Goal: Information Seeking & Learning: Check status

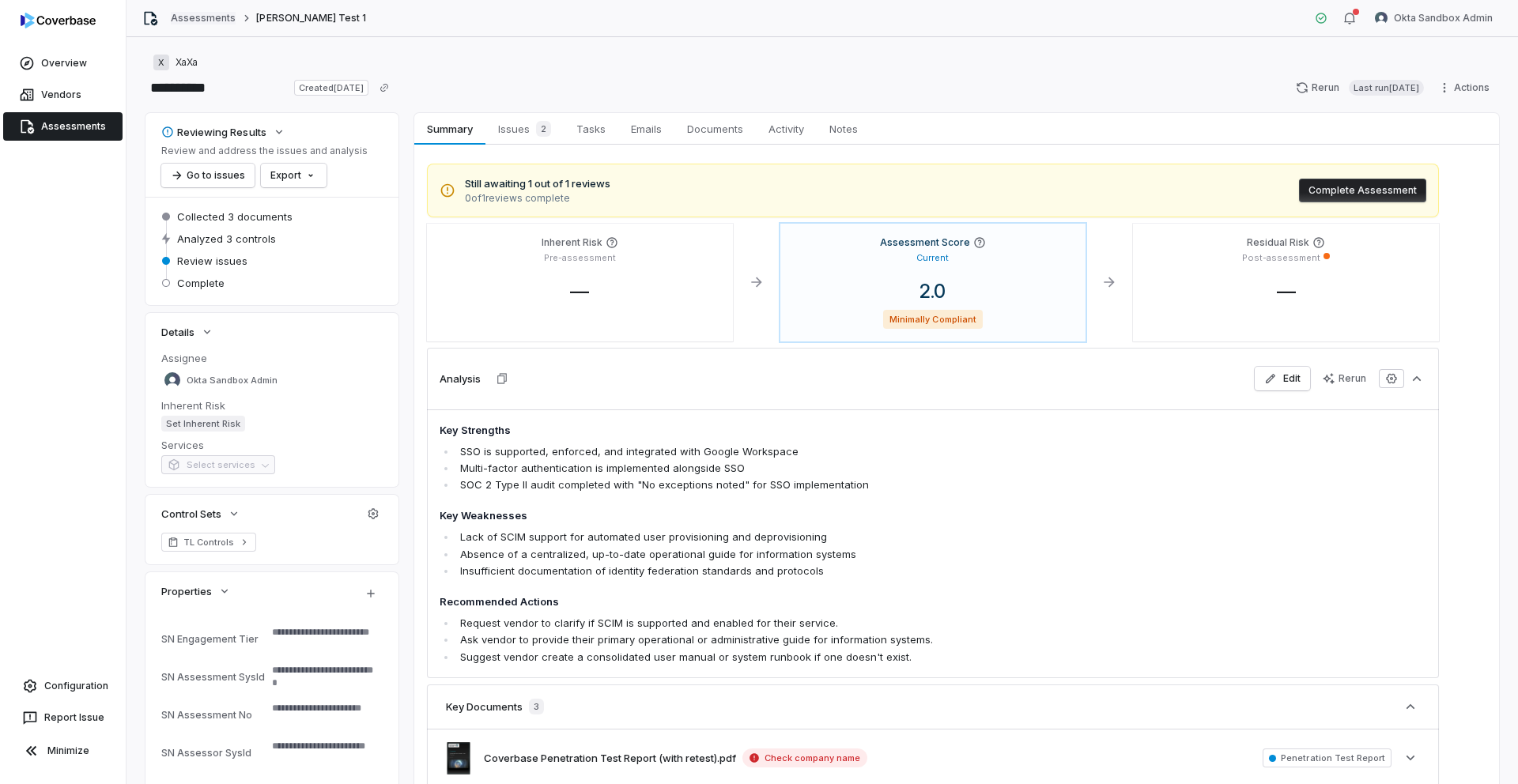
click at [191, 14] on link "Assessments" at bounding box center [202, 18] width 64 height 13
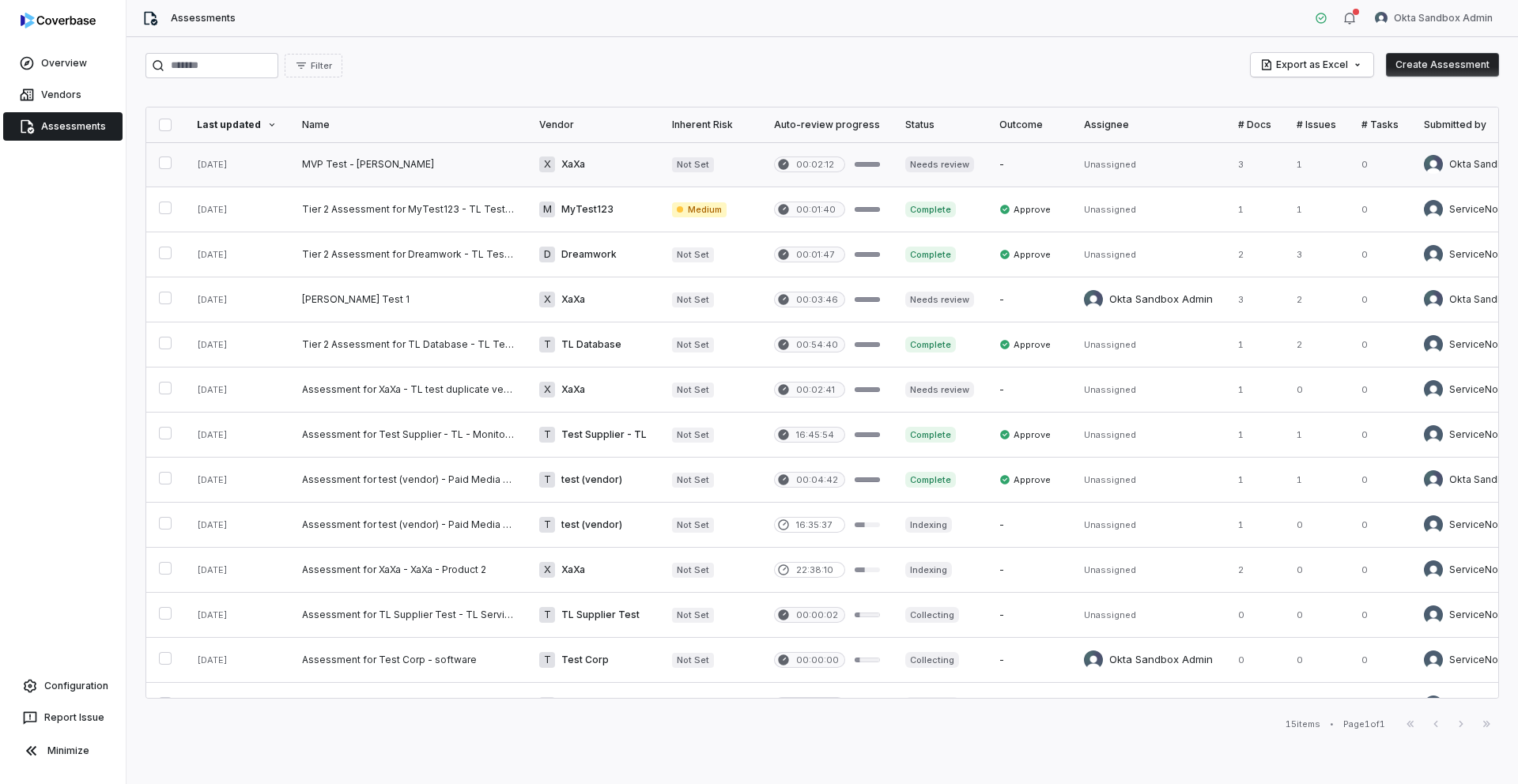
click at [360, 167] on link at bounding box center [408, 165] width 237 height 45
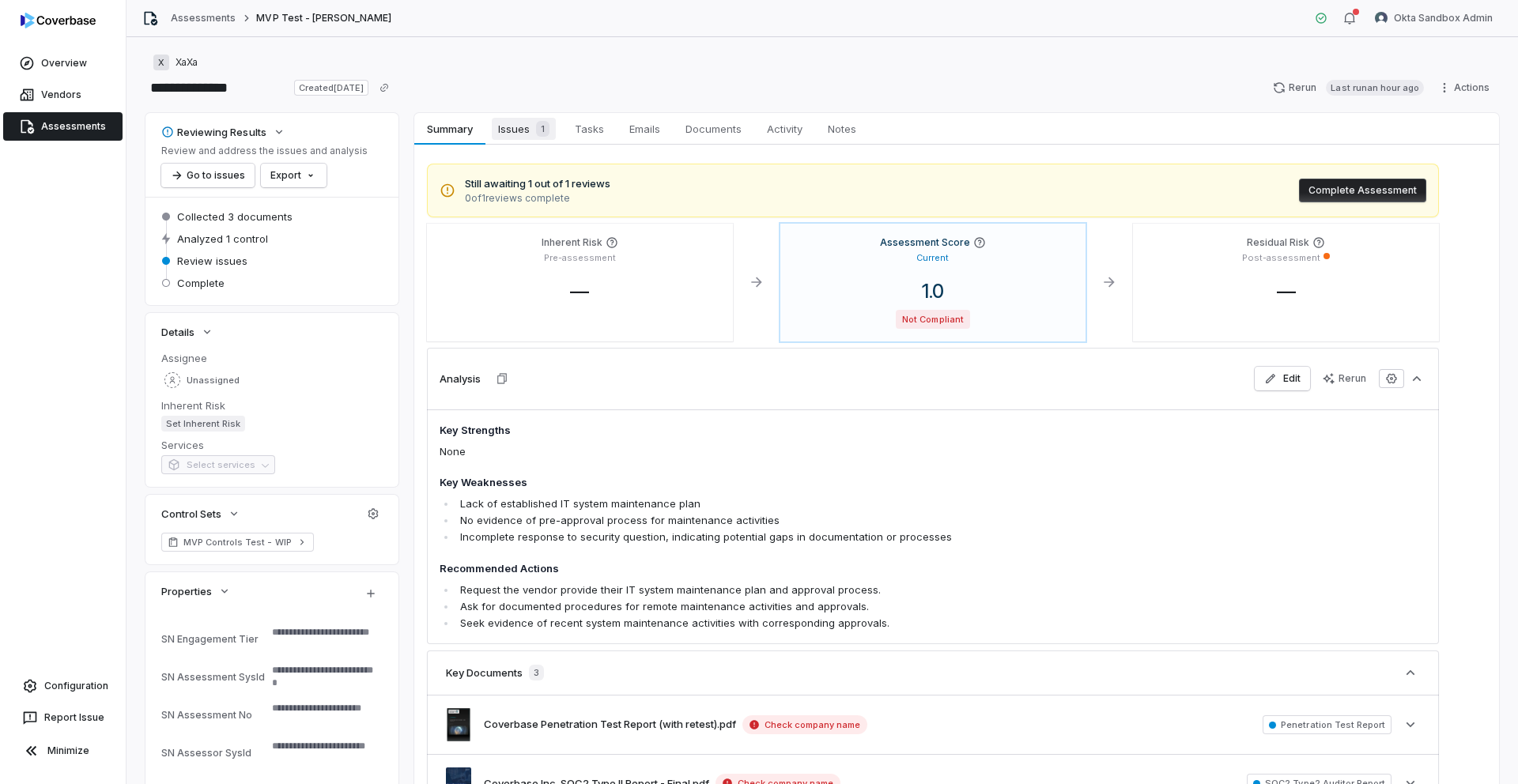
click at [523, 123] on span "Issues 1" at bounding box center [524, 129] width 64 height 22
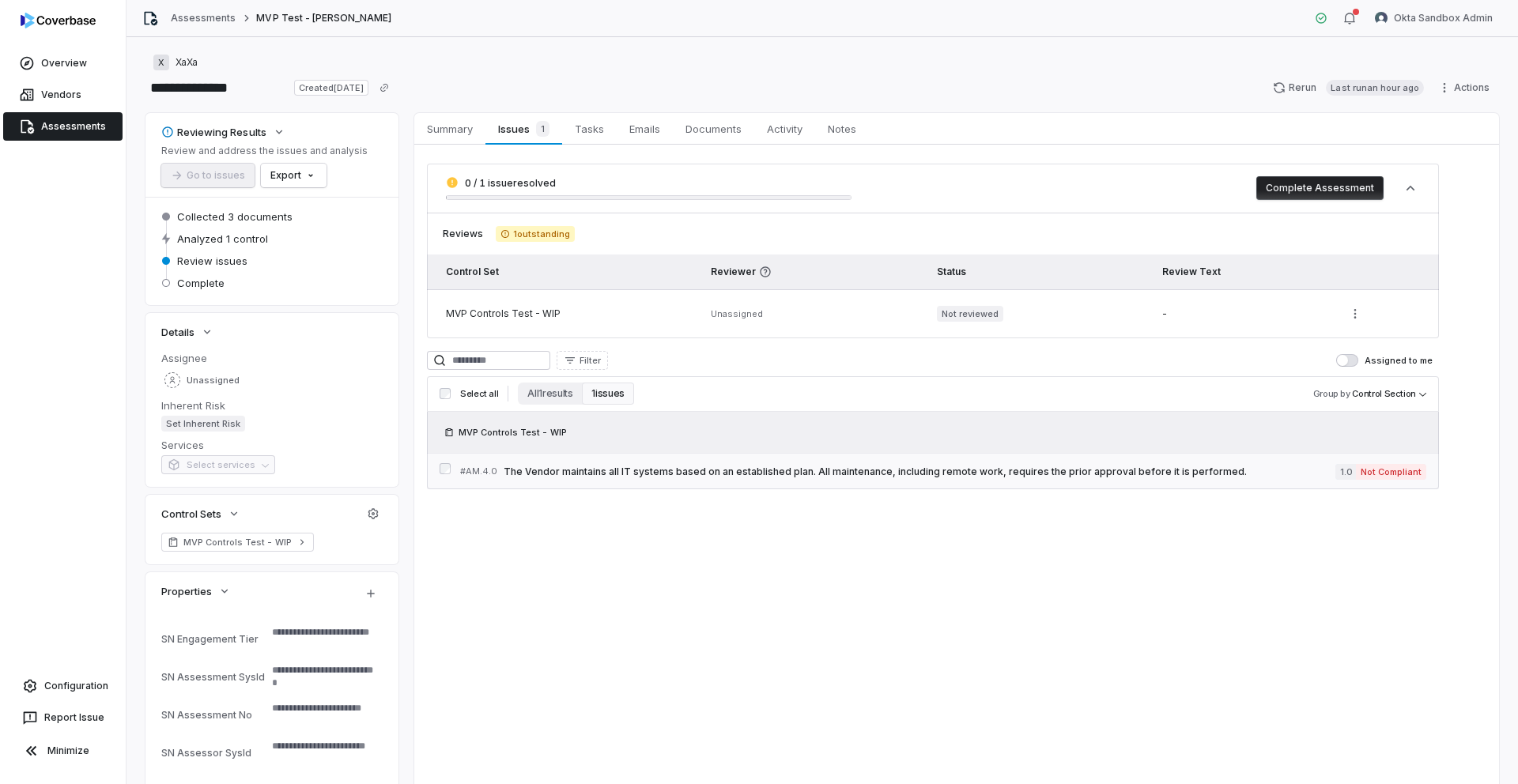
click at [605, 468] on span "The Vendor maintains all IT systems based on an established plan. All maintenan…" at bounding box center [919, 472] width 832 height 13
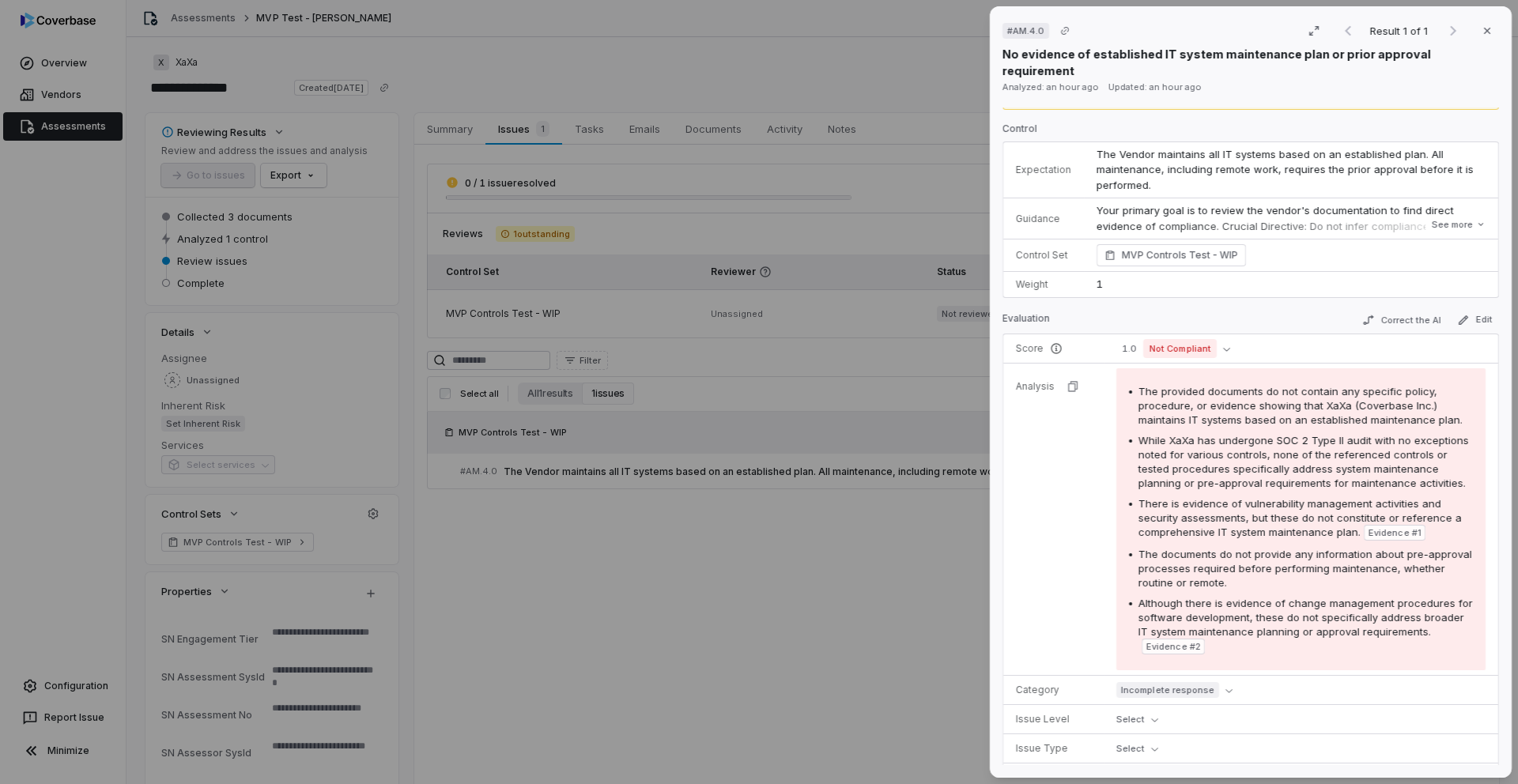
scroll to position [39, 0]
click at [1467, 205] on button "See more" at bounding box center [1459, 219] width 63 height 29
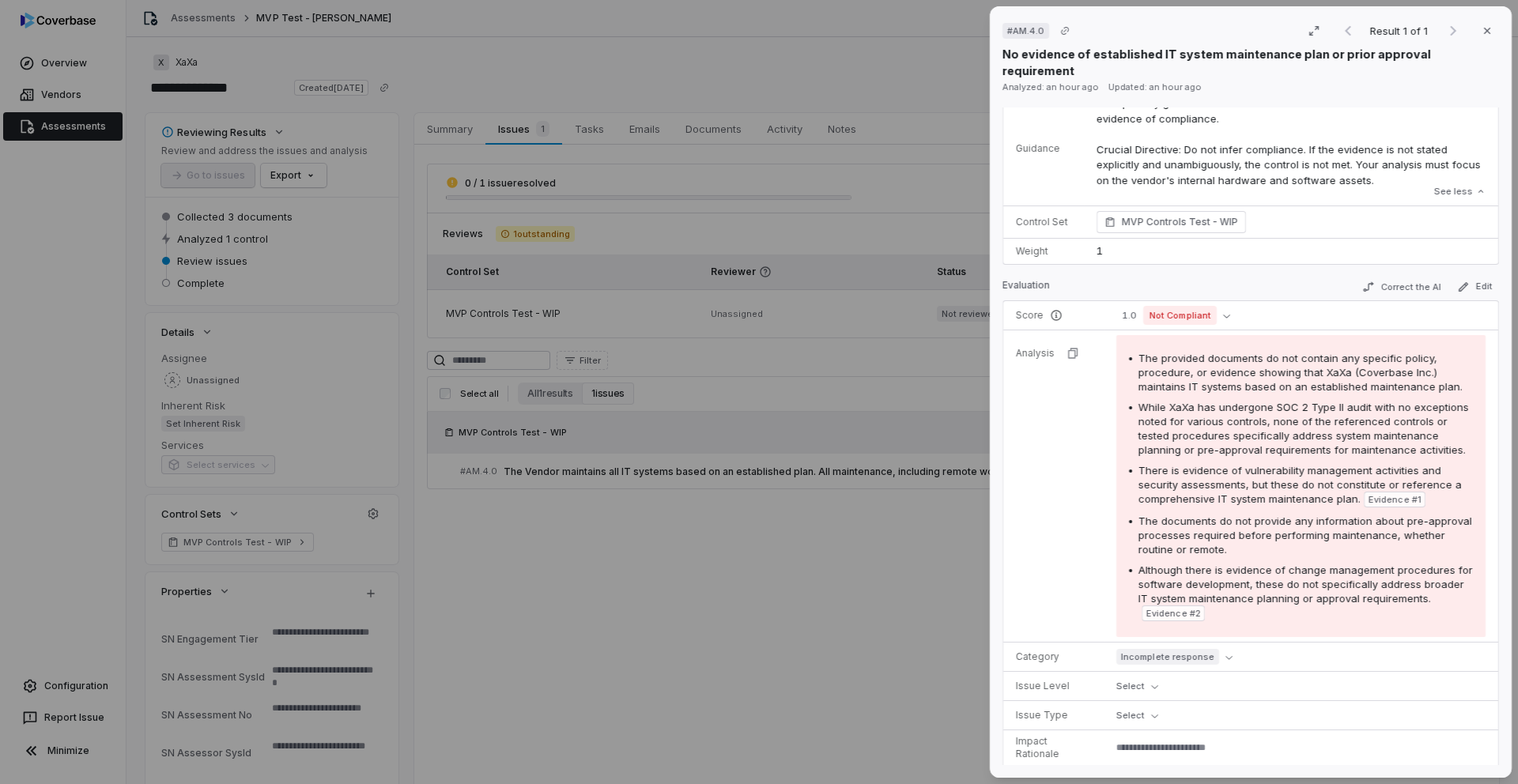
scroll to position [145, 0]
click at [1220, 644] on button "Incomplete response" at bounding box center [1178, 653] width 123 height 19
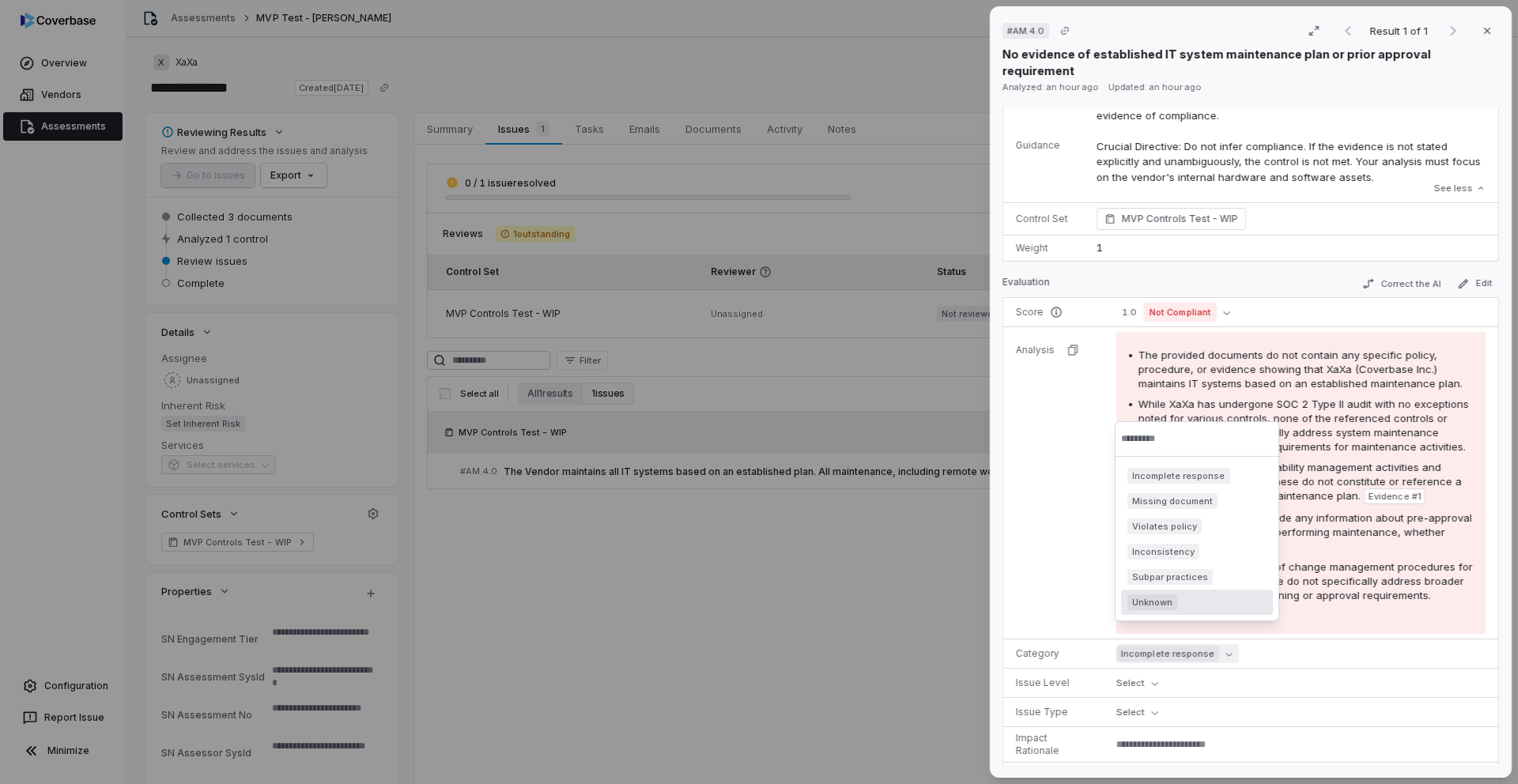
click at [1317, 597] on div "Although there is evidence of change management procedures for software develop…" at bounding box center [1305, 589] width 334 height 58
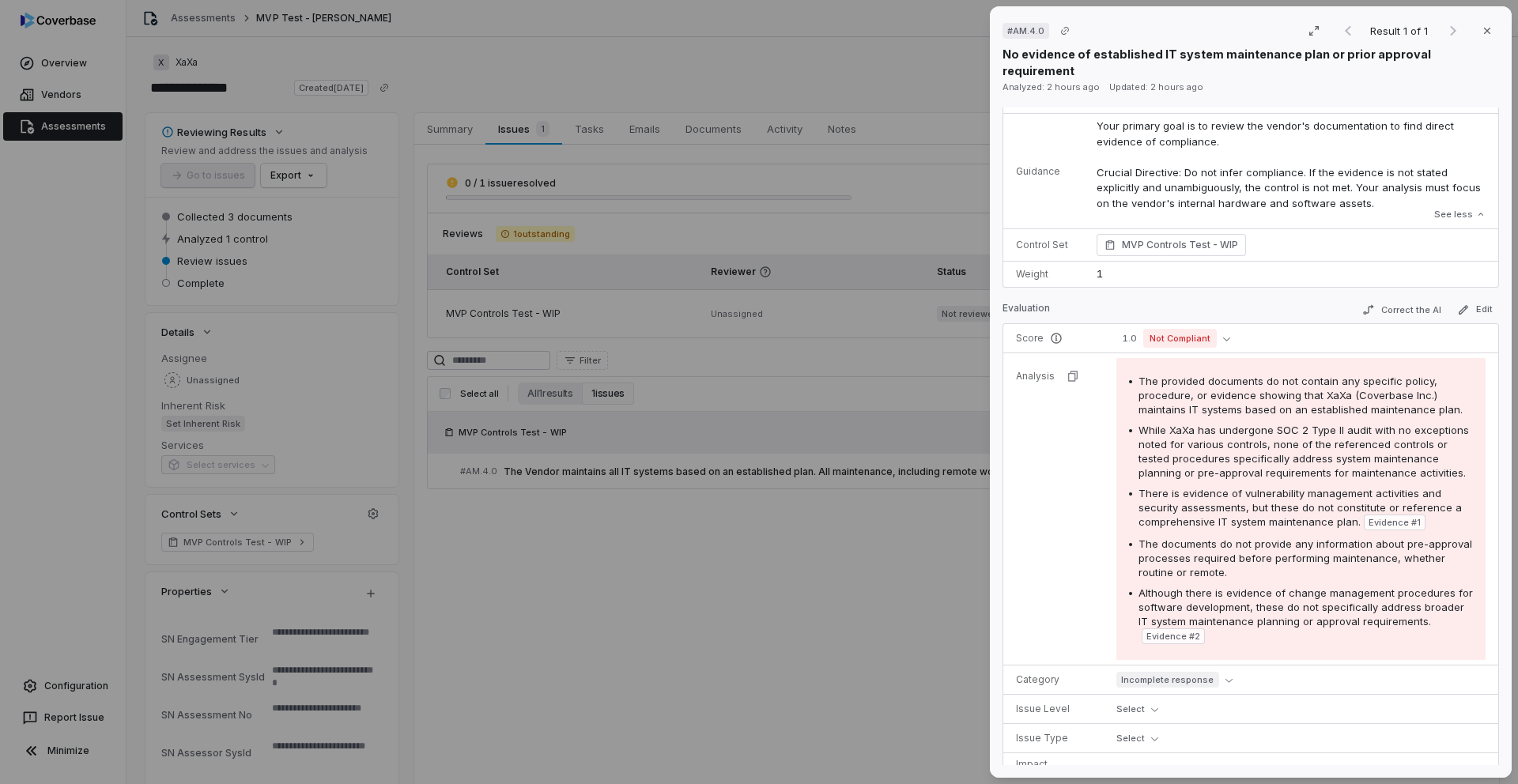
scroll to position [121, 0]
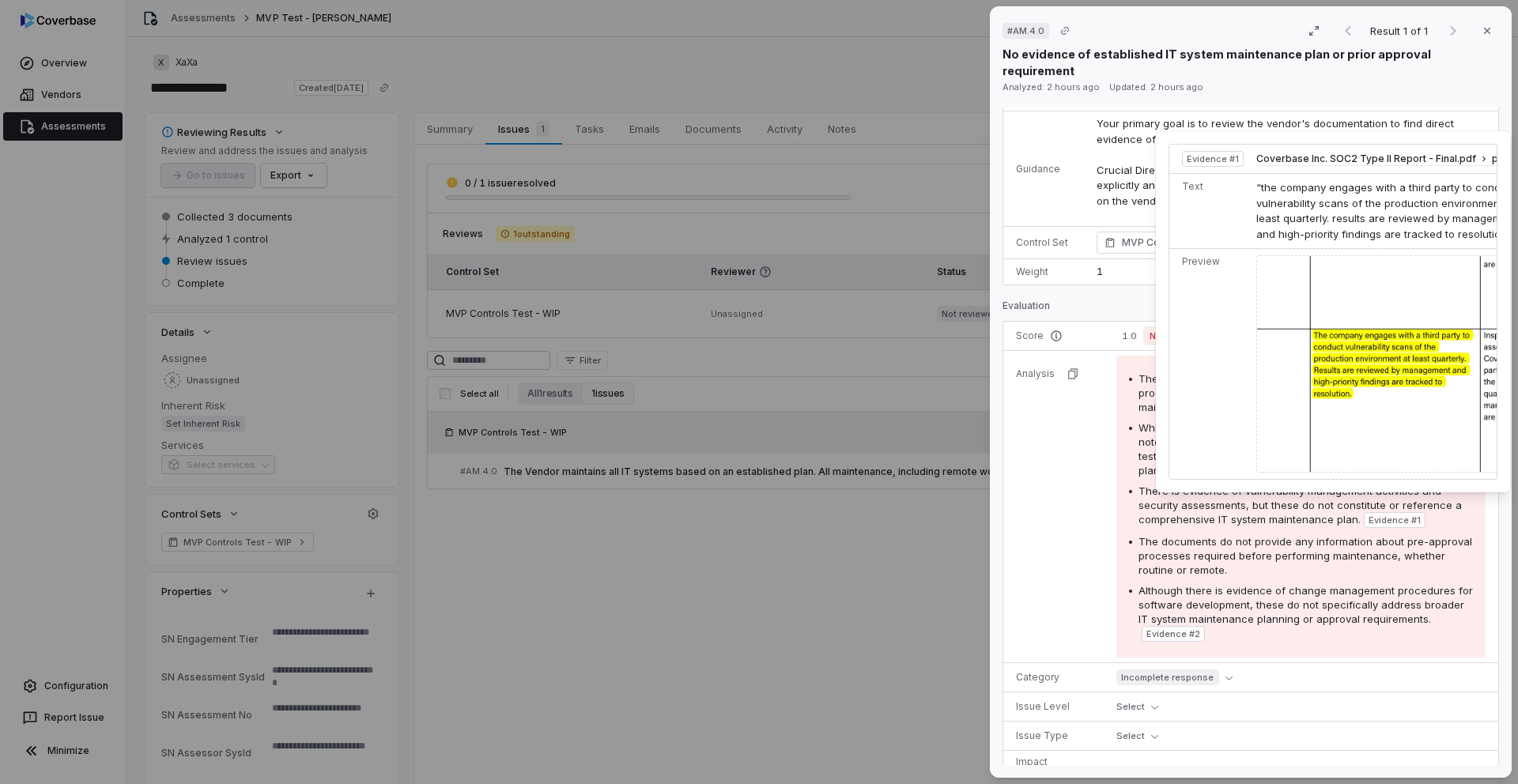
click at [1391, 513] on span "Evidence # 1" at bounding box center [1394, 519] width 53 height 13
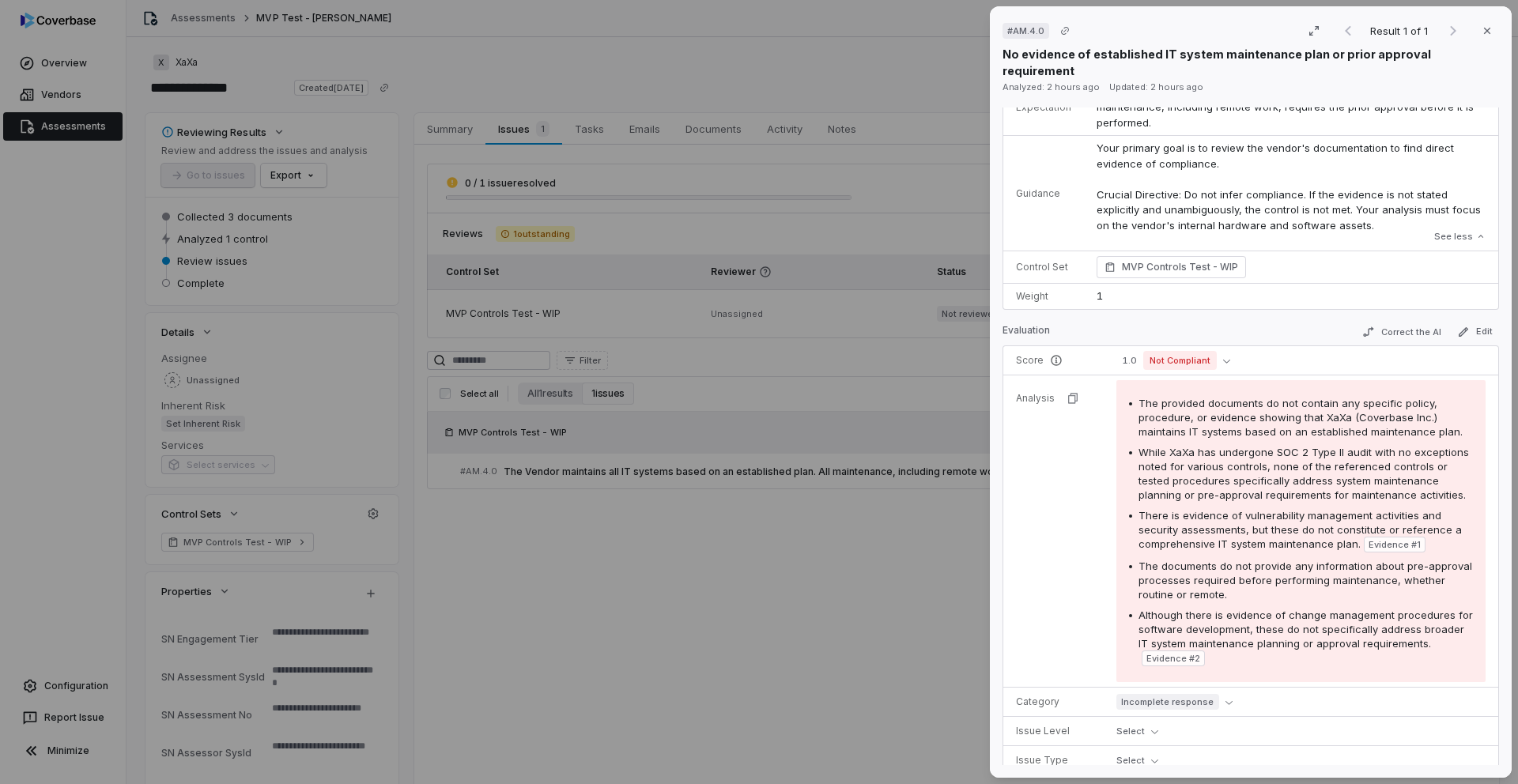
scroll to position [99, 0]
type textarea "*"
click at [557, 601] on div "# AM.4.0 Result 1 of 1 Close No evidence of established IT system maintenance p…" at bounding box center [759, 392] width 1518 height 784
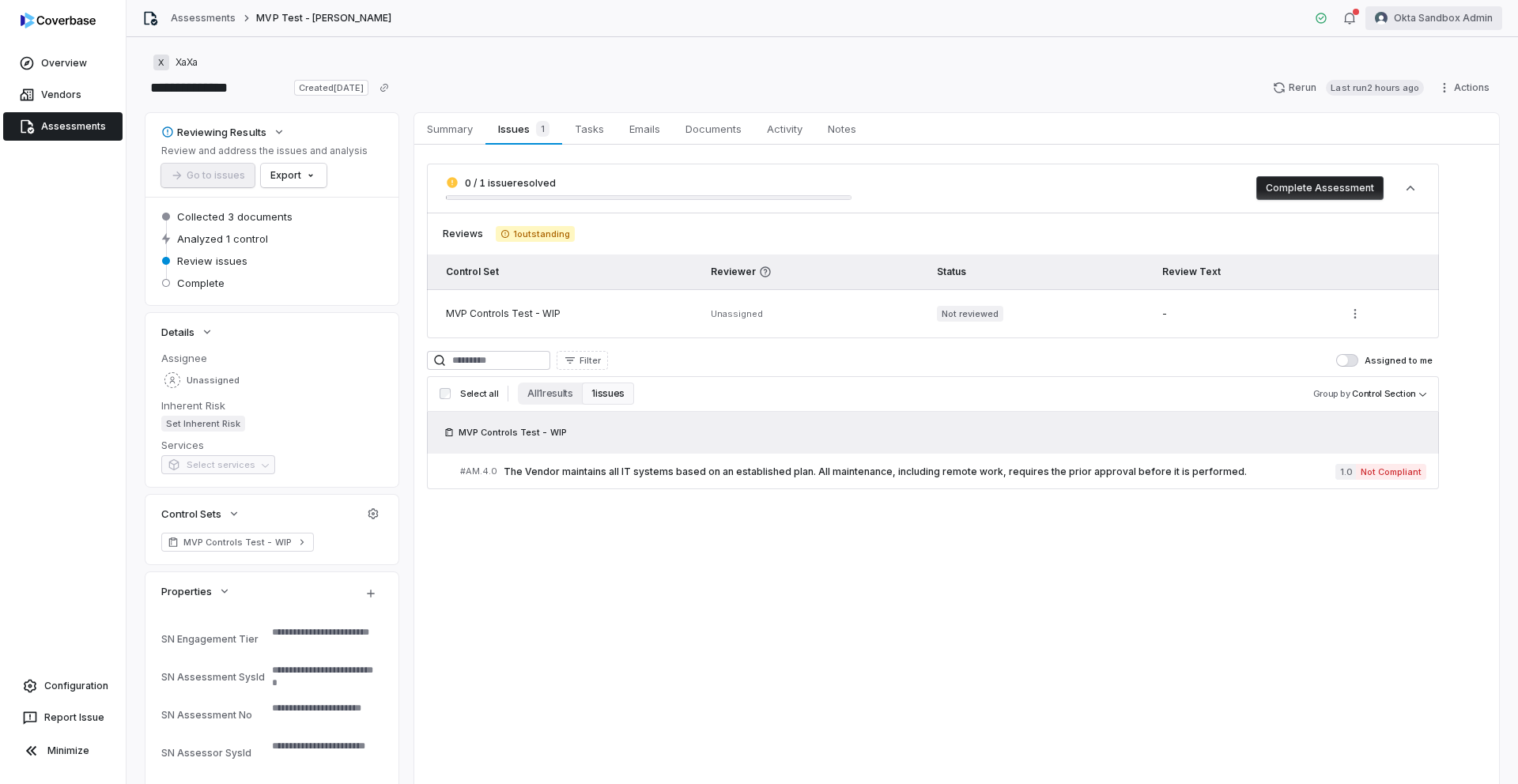
click at [1399, 11] on html "**********" at bounding box center [759, 392] width 1518 height 784
click at [1427, 141] on div "Log out" at bounding box center [1436, 146] width 121 height 26
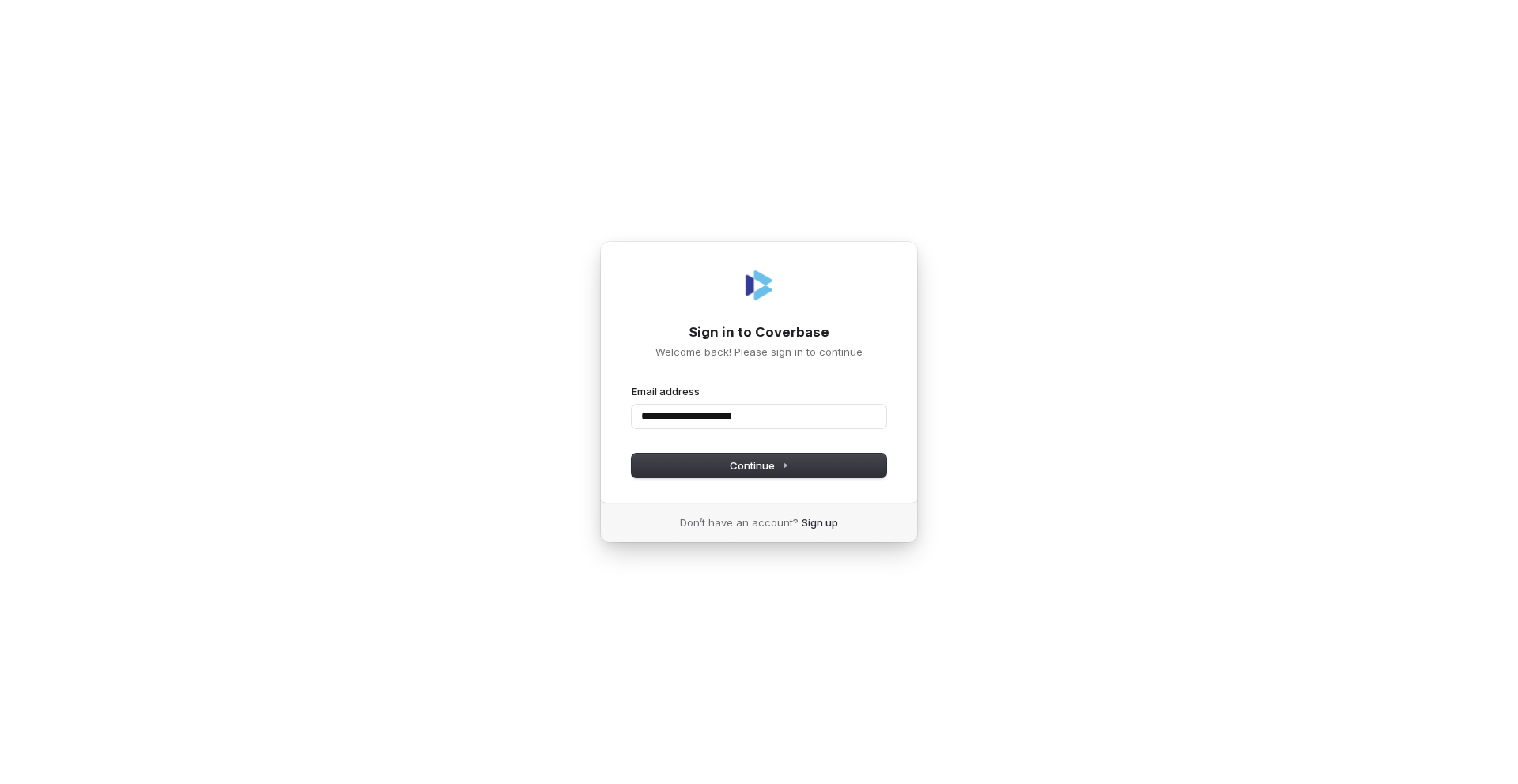
click at [632, 385] on button "submit" at bounding box center [632, 385] width 0 height 0
type input "**********"
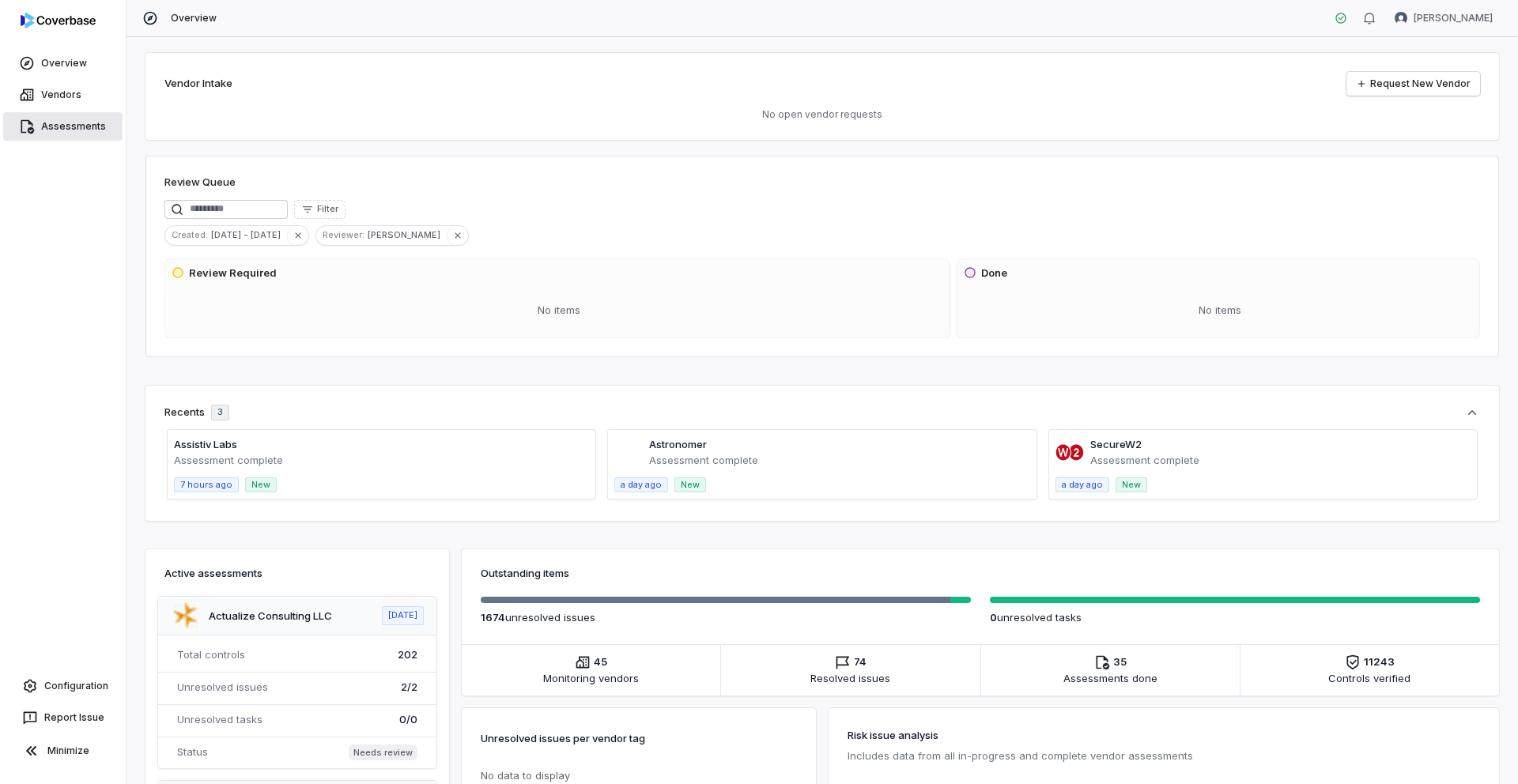
click at [80, 127] on link "Assessments" at bounding box center [62, 126] width 119 height 29
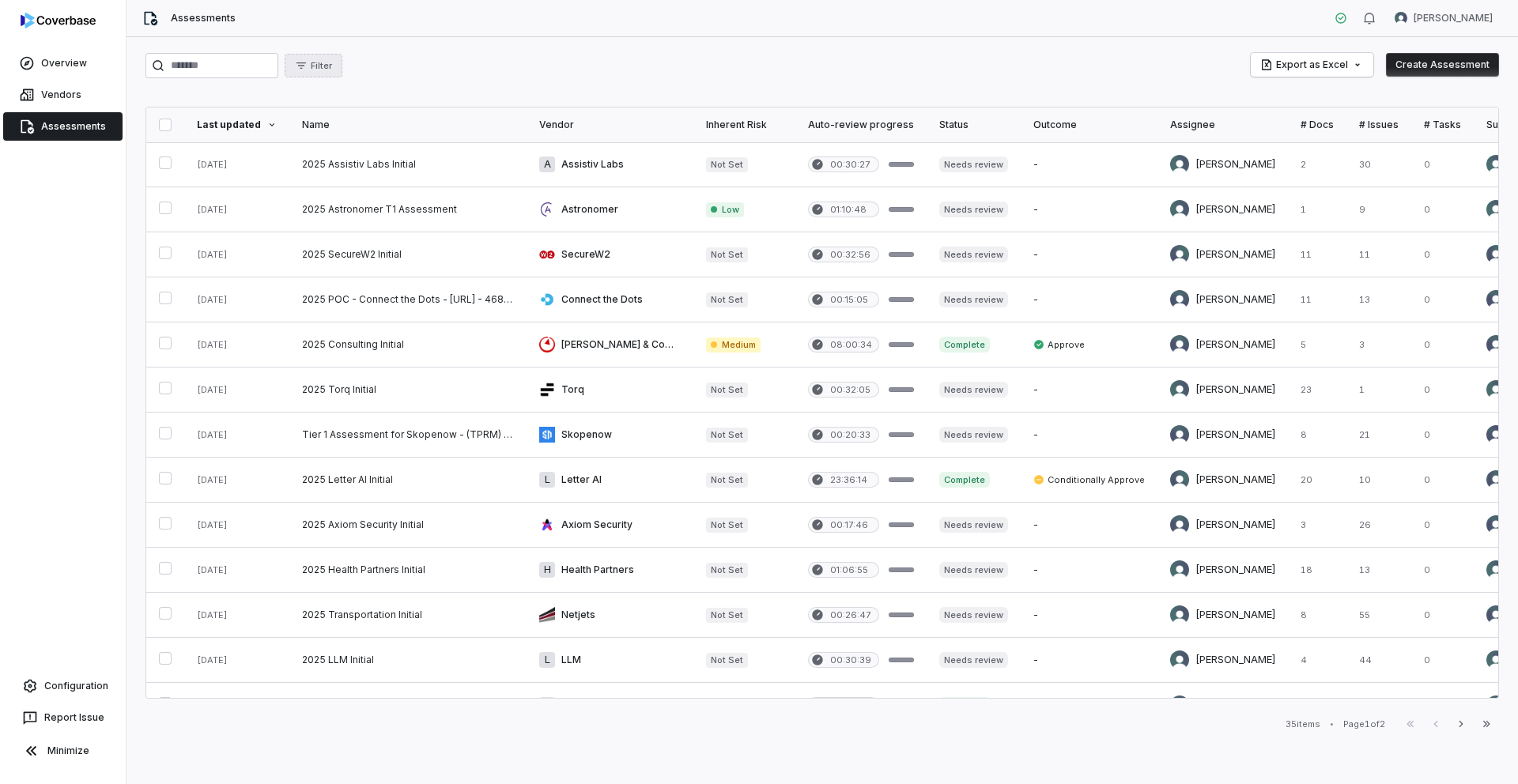
click at [332, 70] on span "Filter" at bounding box center [321, 66] width 22 height 12
click at [351, 244] on div "Outcome" at bounding box center [381, 240] width 152 height 26
click at [407, 41] on div "Filter Export as Excel Create Assessment Last updated Name Vendor Inherent Risk…" at bounding box center [822, 410] width 1391 height 747
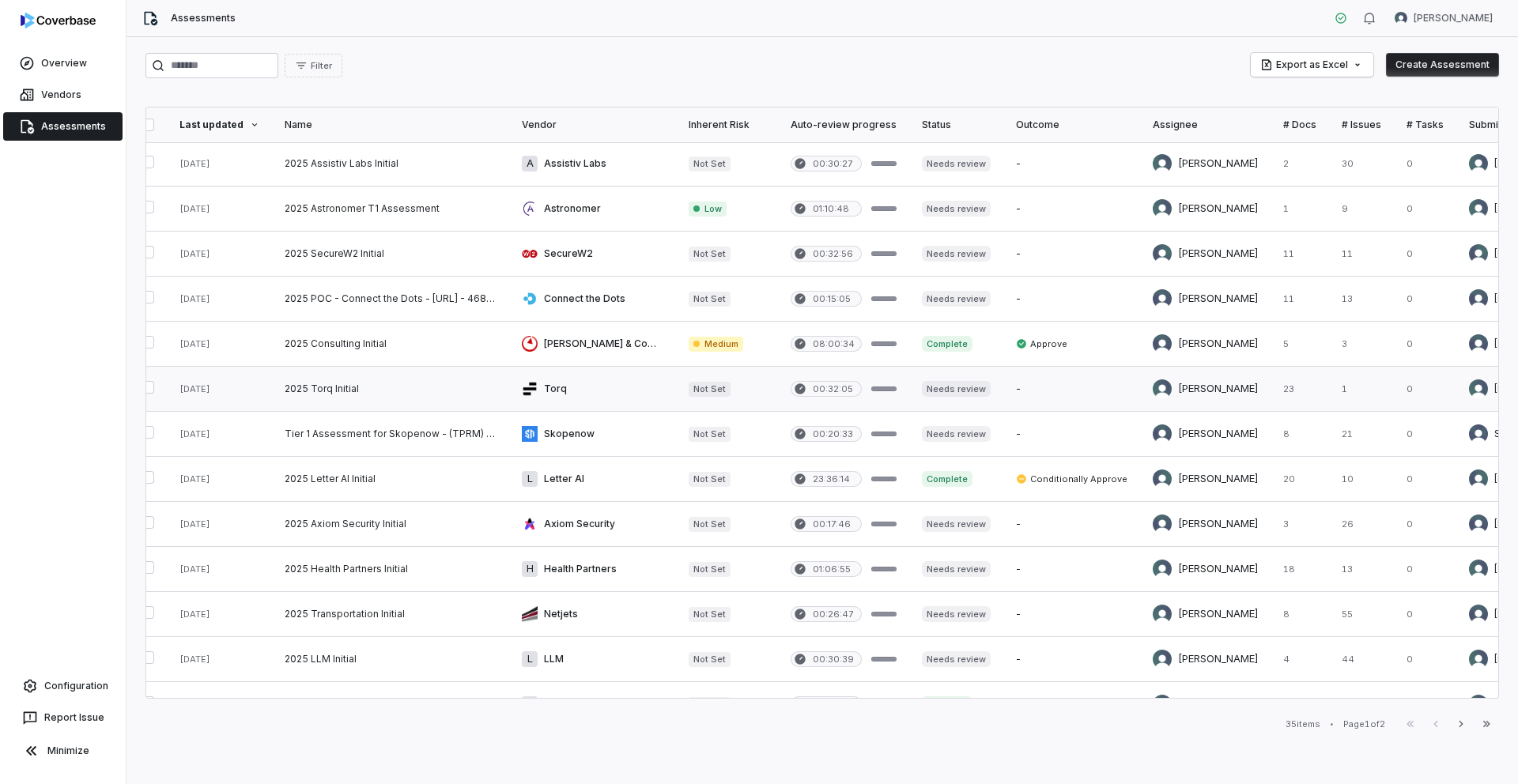
scroll to position [1, 0]
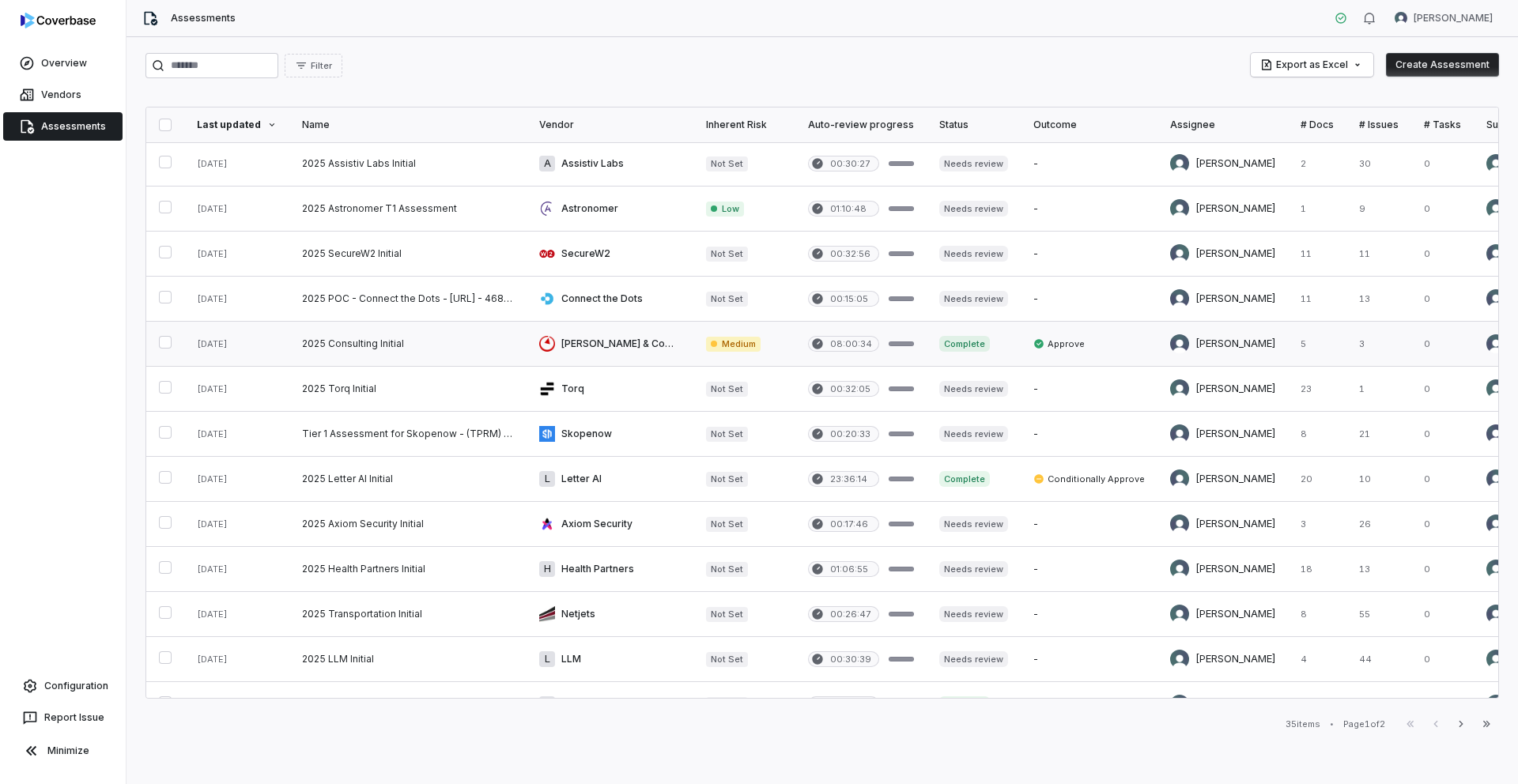
click at [335, 350] on link at bounding box center [408, 344] width 237 height 45
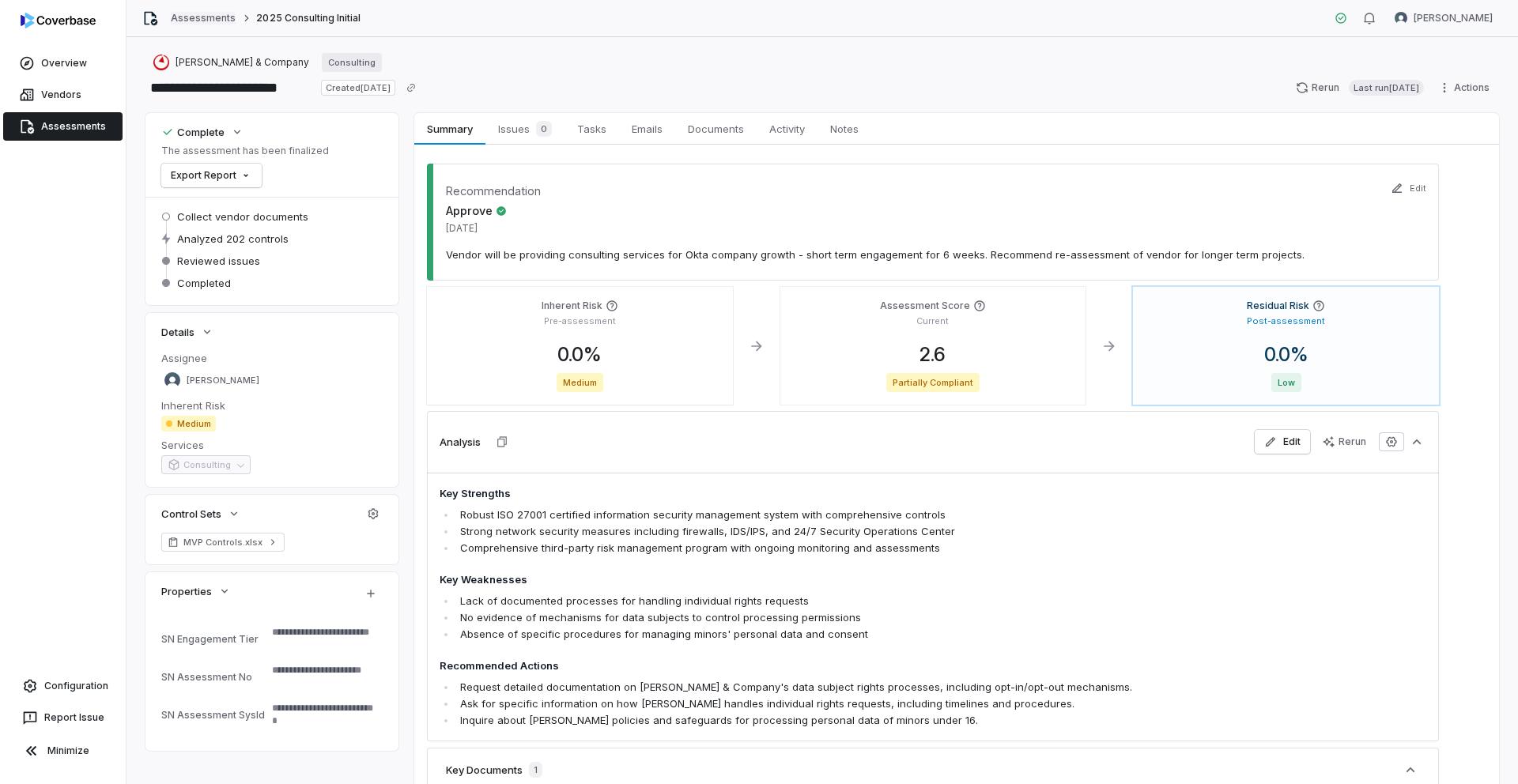
click at [207, 24] on link "Assessments" at bounding box center [202, 18] width 64 height 13
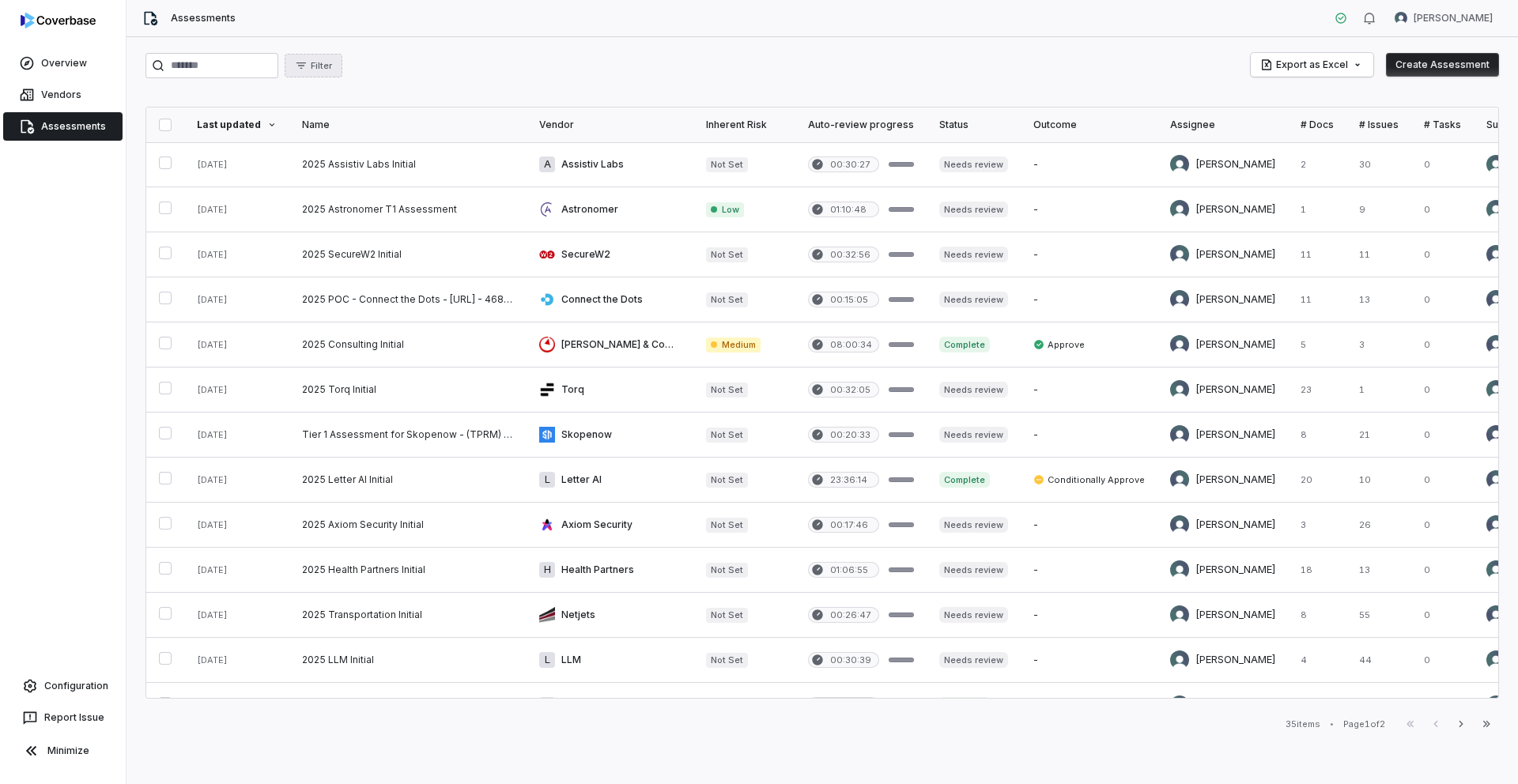
click at [333, 56] on button "Filter" at bounding box center [313, 65] width 58 height 24
click at [357, 144] on div "Status" at bounding box center [381, 139] width 152 height 26
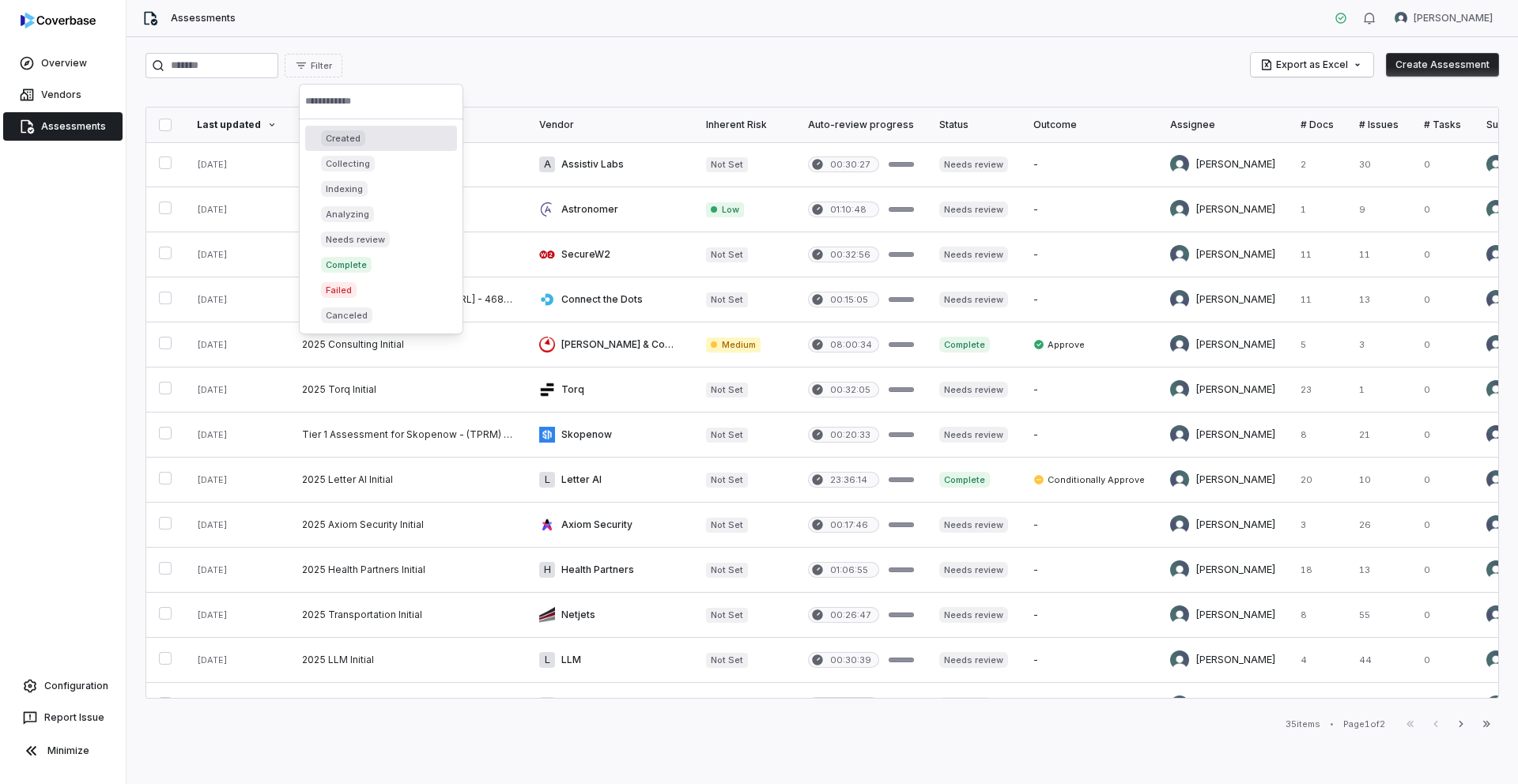
click at [399, 53] on div "Filter Export as Excel Create Assessment" at bounding box center [822, 65] width 1353 height 26
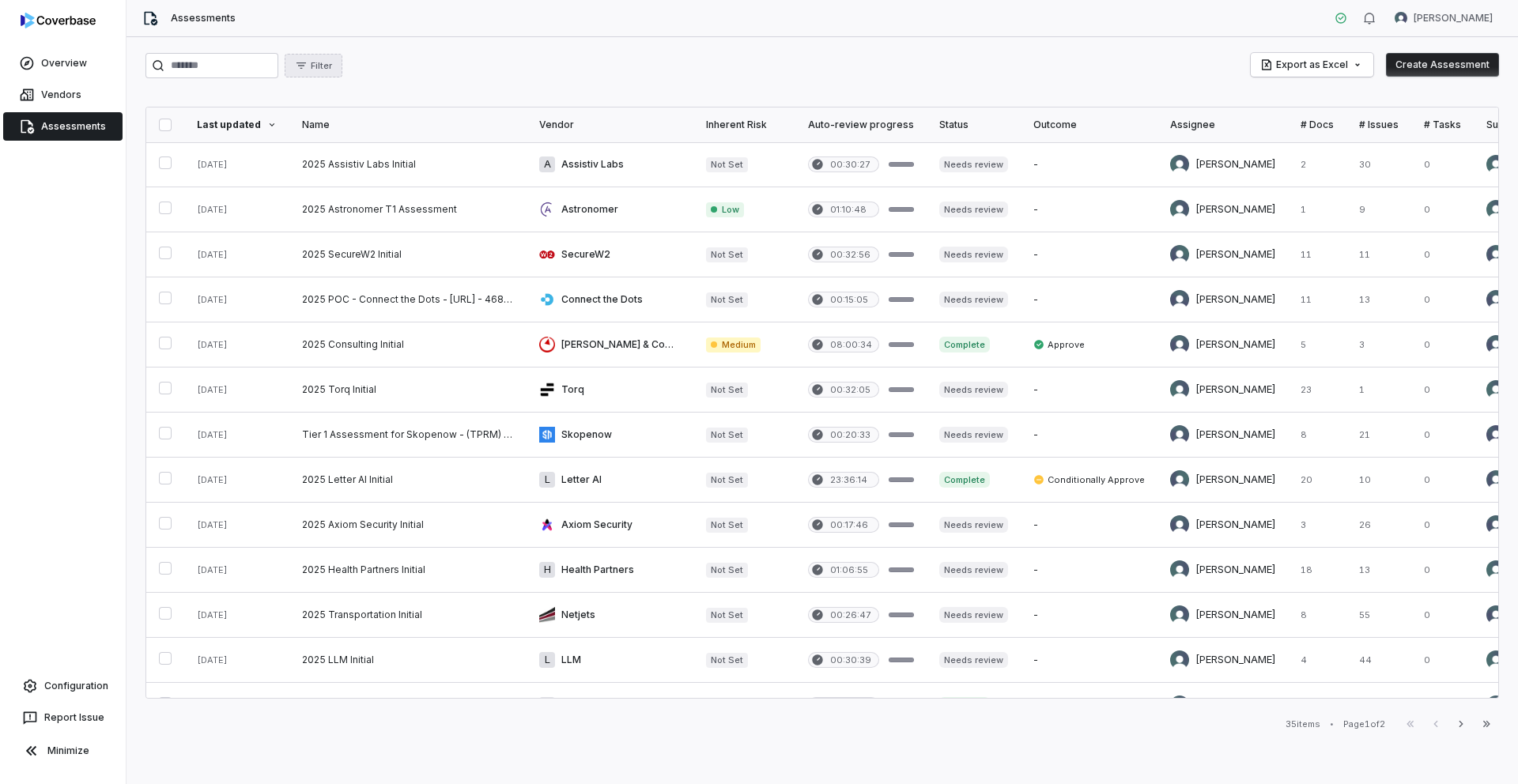
click at [325, 63] on span "Filter" at bounding box center [321, 66] width 22 height 12
click at [375, 248] on div "Outcome" at bounding box center [381, 240] width 152 height 26
click at [374, 190] on div "Reject" at bounding box center [382, 189] width 153 height 26
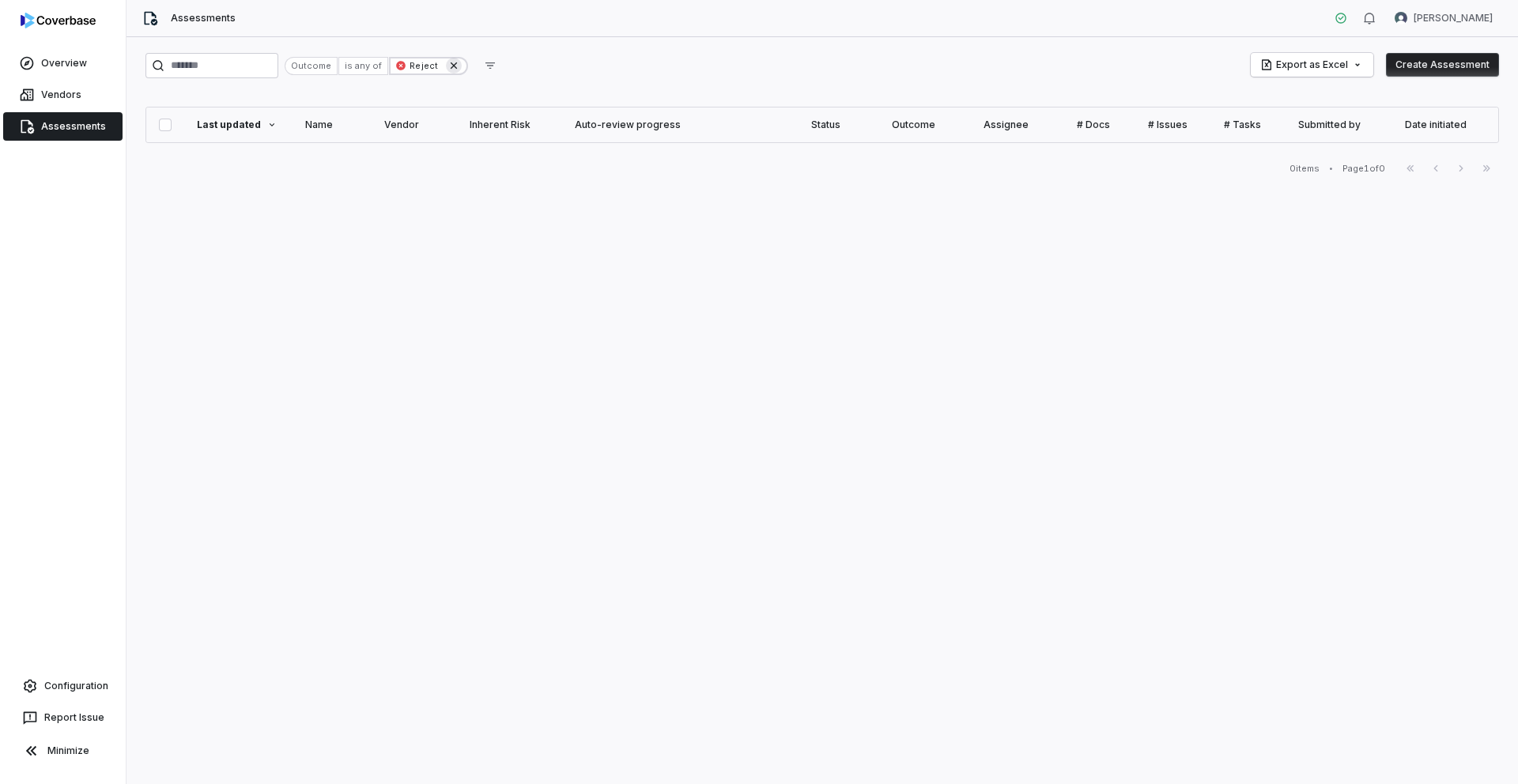
click at [460, 69] on icon at bounding box center [453, 65] width 13 height 13
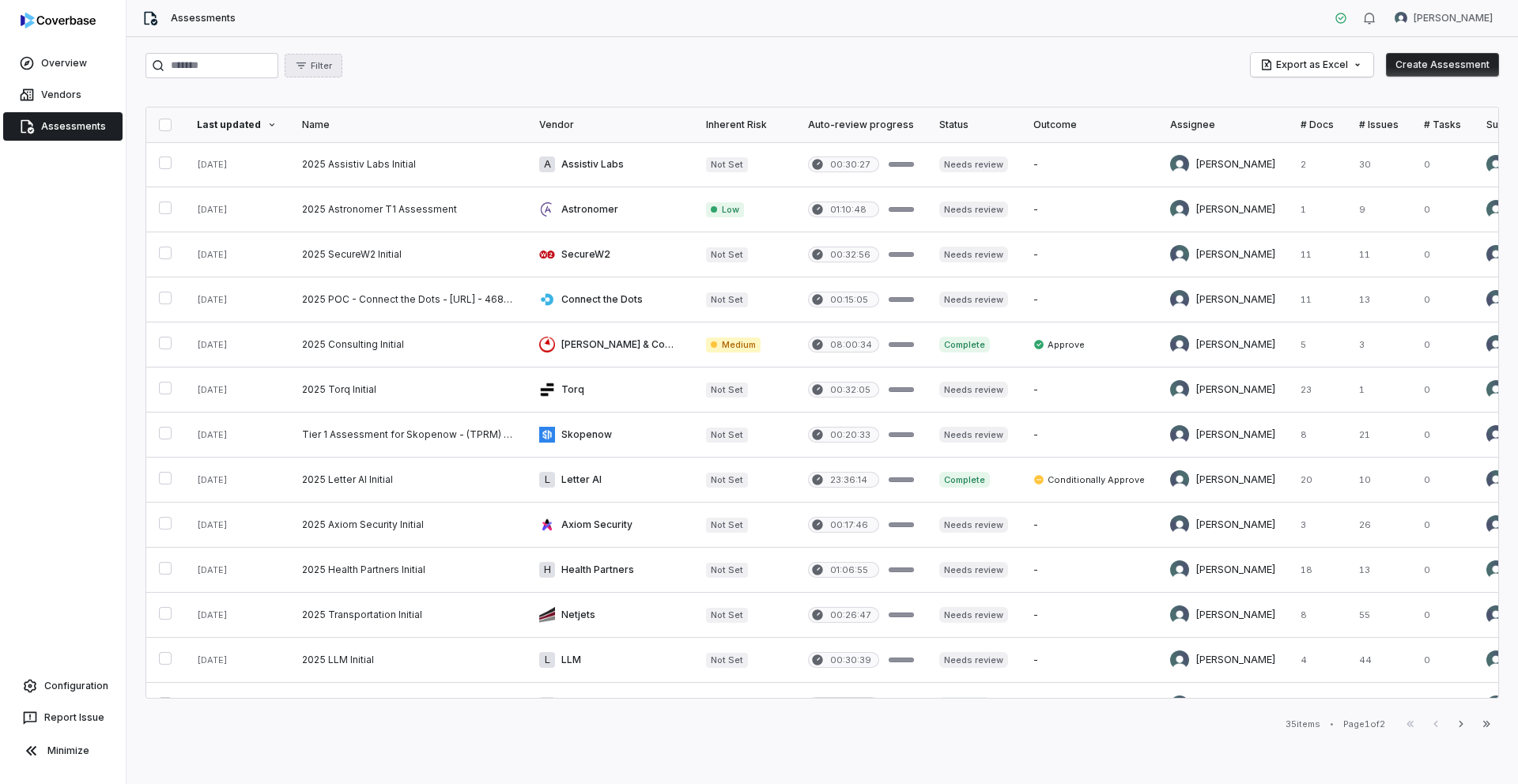
click at [326, 63] on span "Filter" at bounding box center [321, 66] width 22 height 12
click at [345, 137] on div "Status" at bounding box center [381, 139] width 152 height 26
click at [351, 290] on span "Failed" at bounding box center [339, 290] width 36 height 16
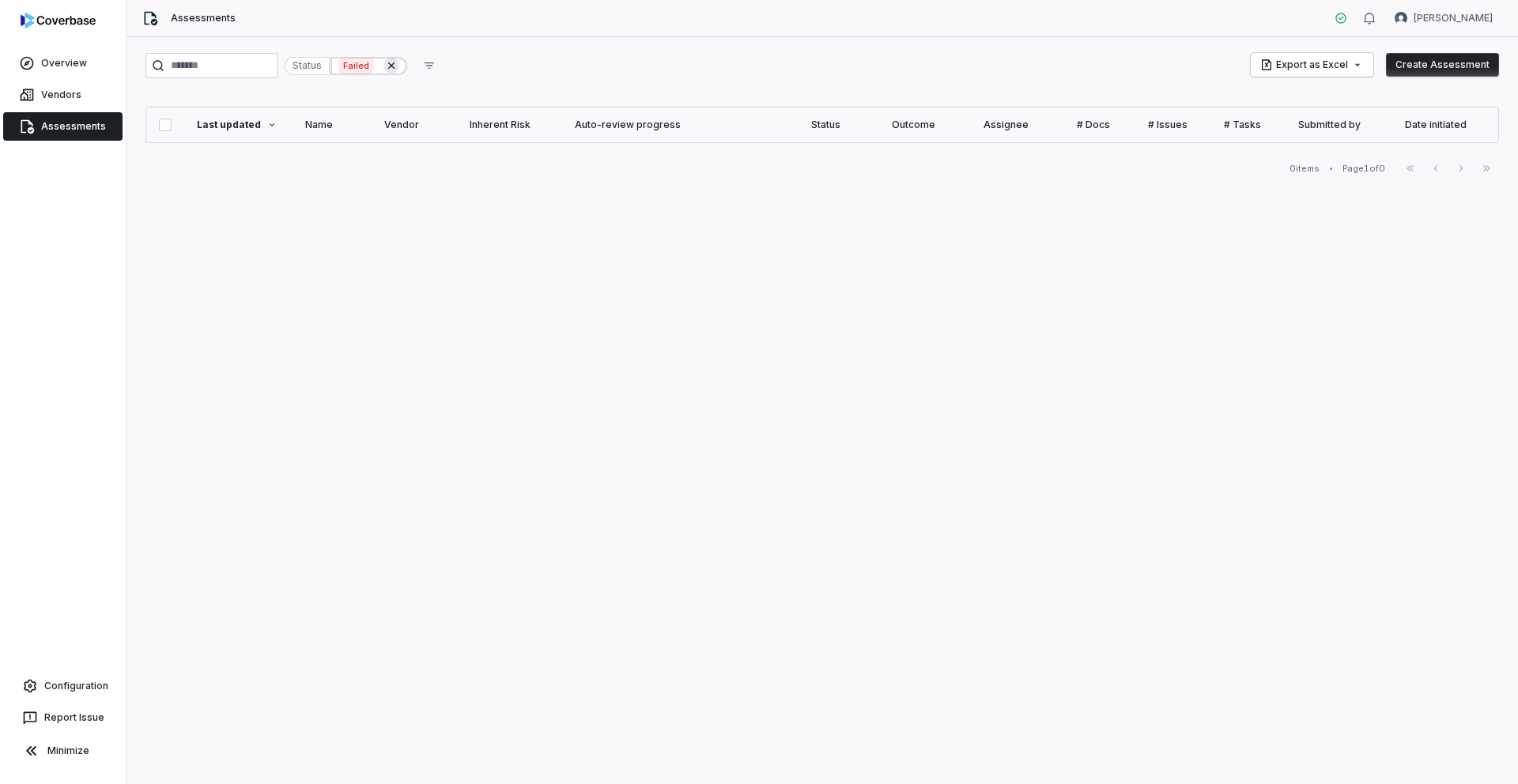
click at [398, 68] on icon at bounding box center [391, 65] width 13 height 13
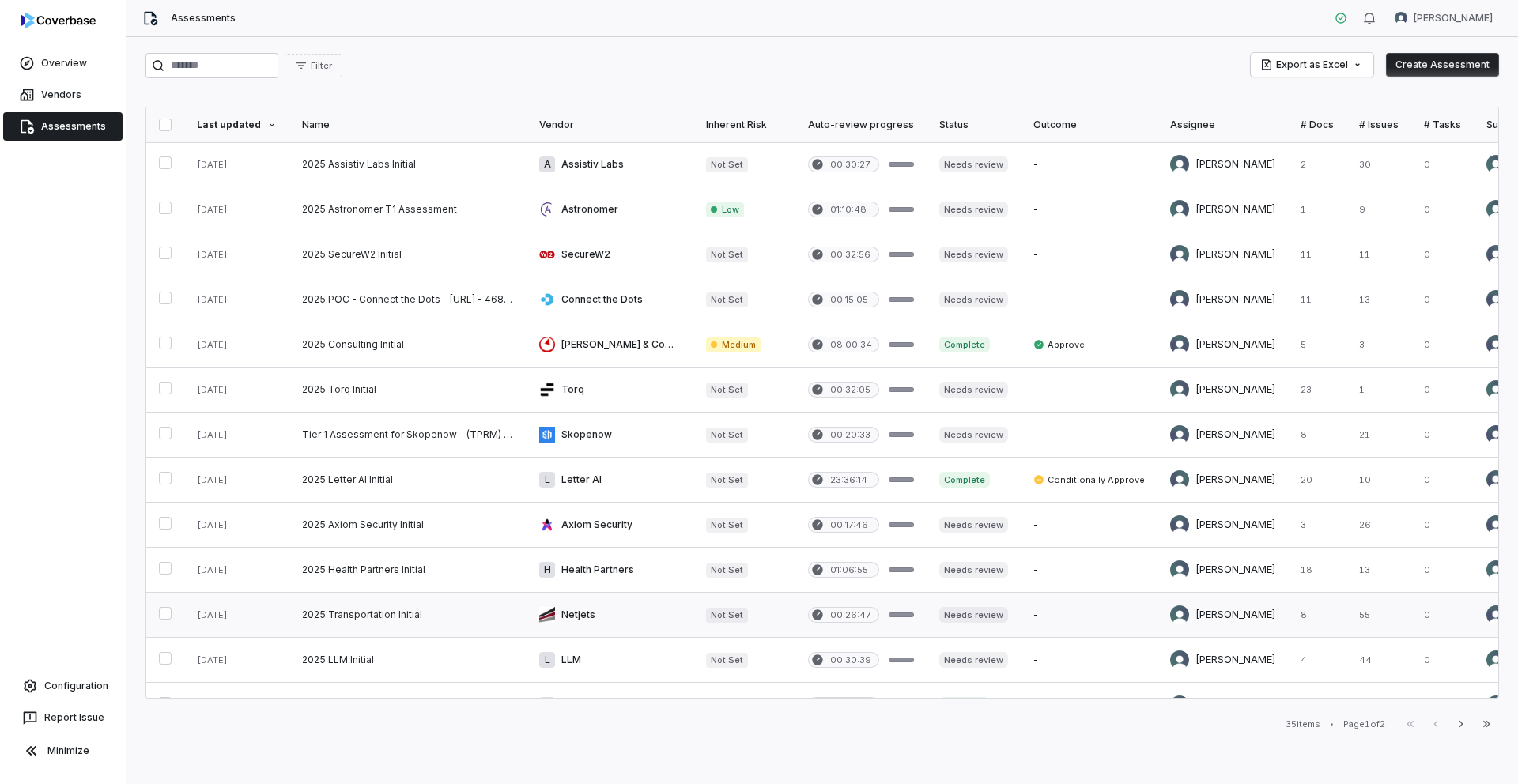
click at [395, 626] on link at bounding box center [408, 615] width 237 height 45
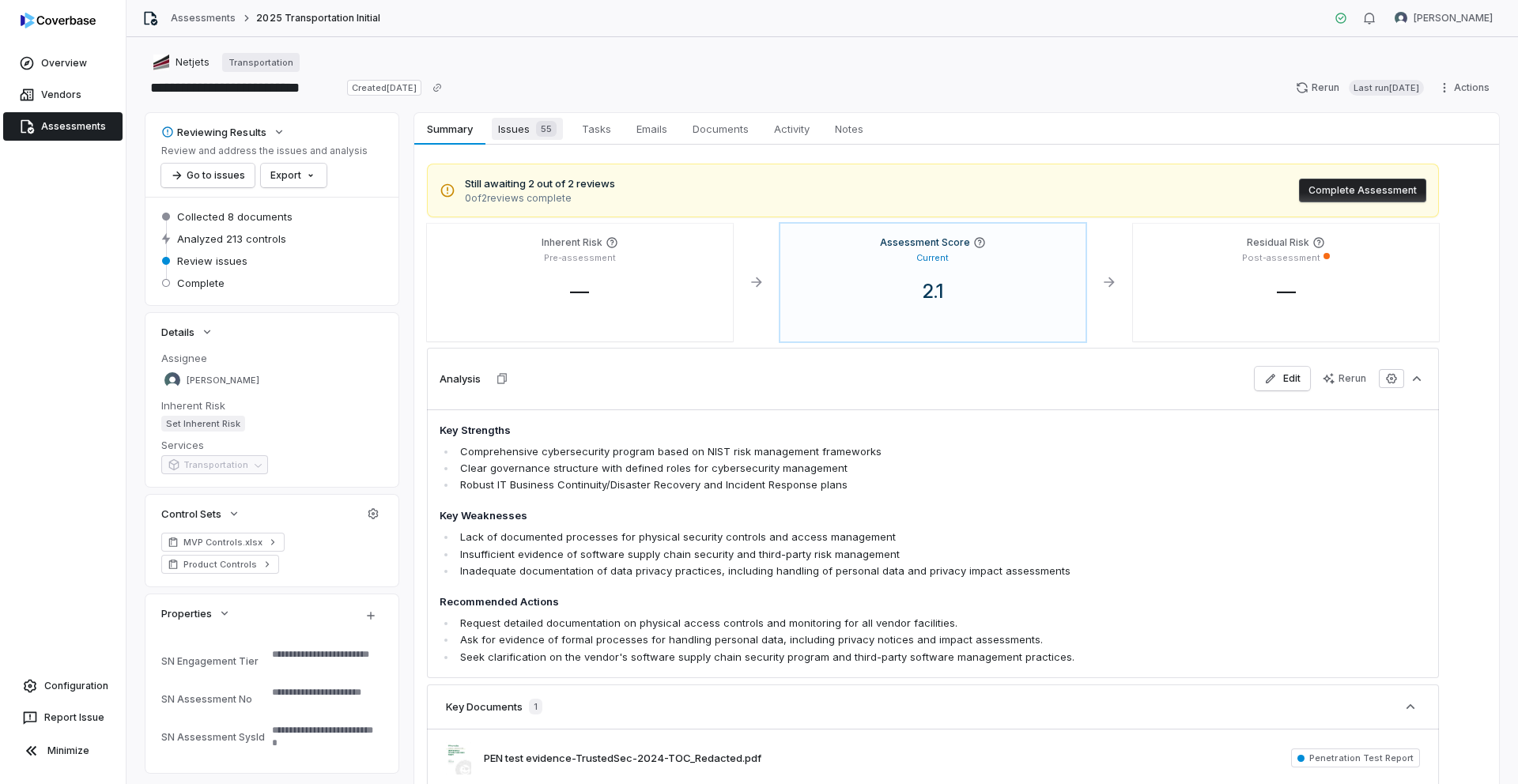
click at [532, 130] on div "55" at bounding box center [542, 129] width 27 height 16
click at [194, 18] on link "Assessments" at bounding box center [202, 18] width 64 height 13
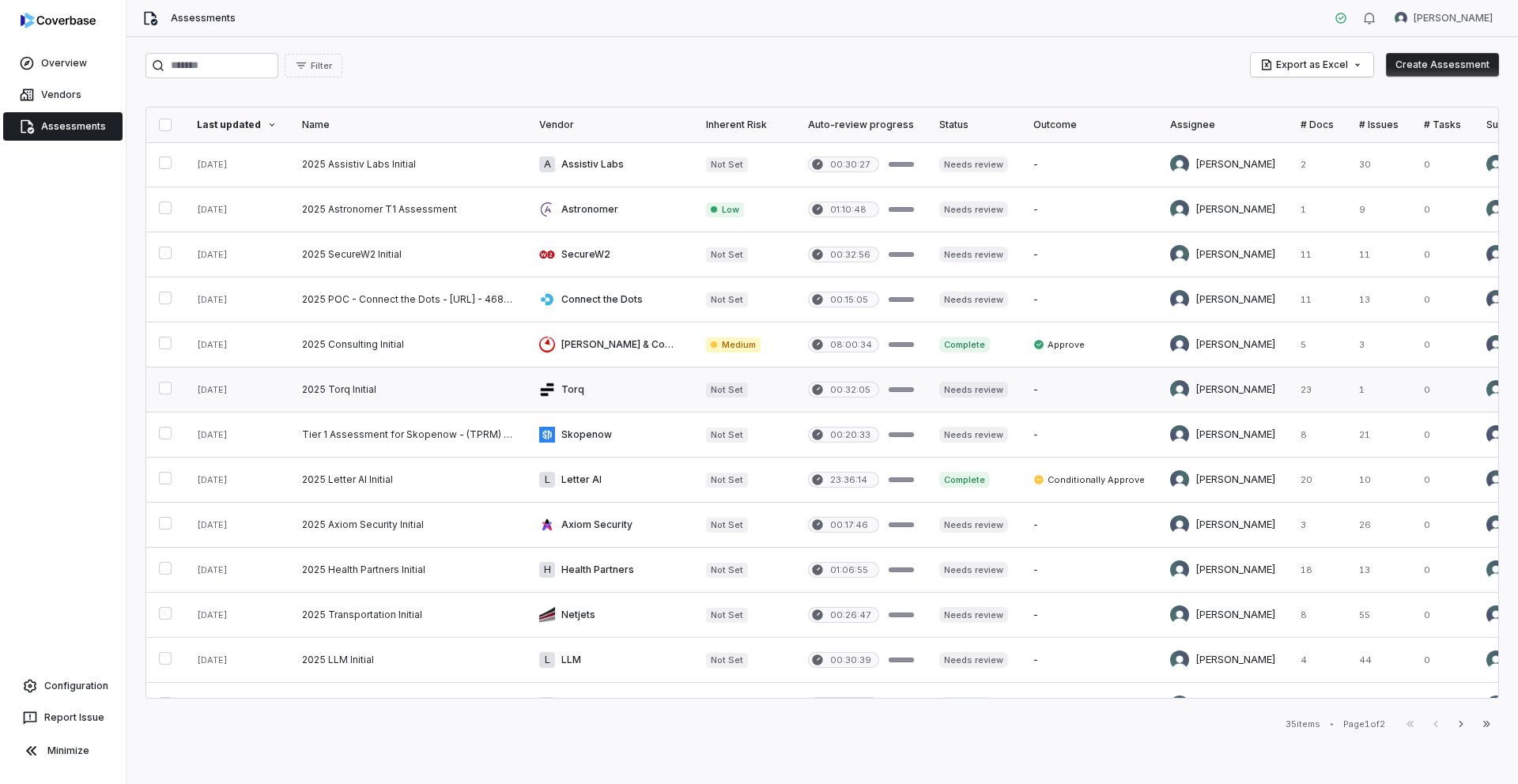
click at [324, 391] on link at bounding box center [408, 390] width 237 height 45
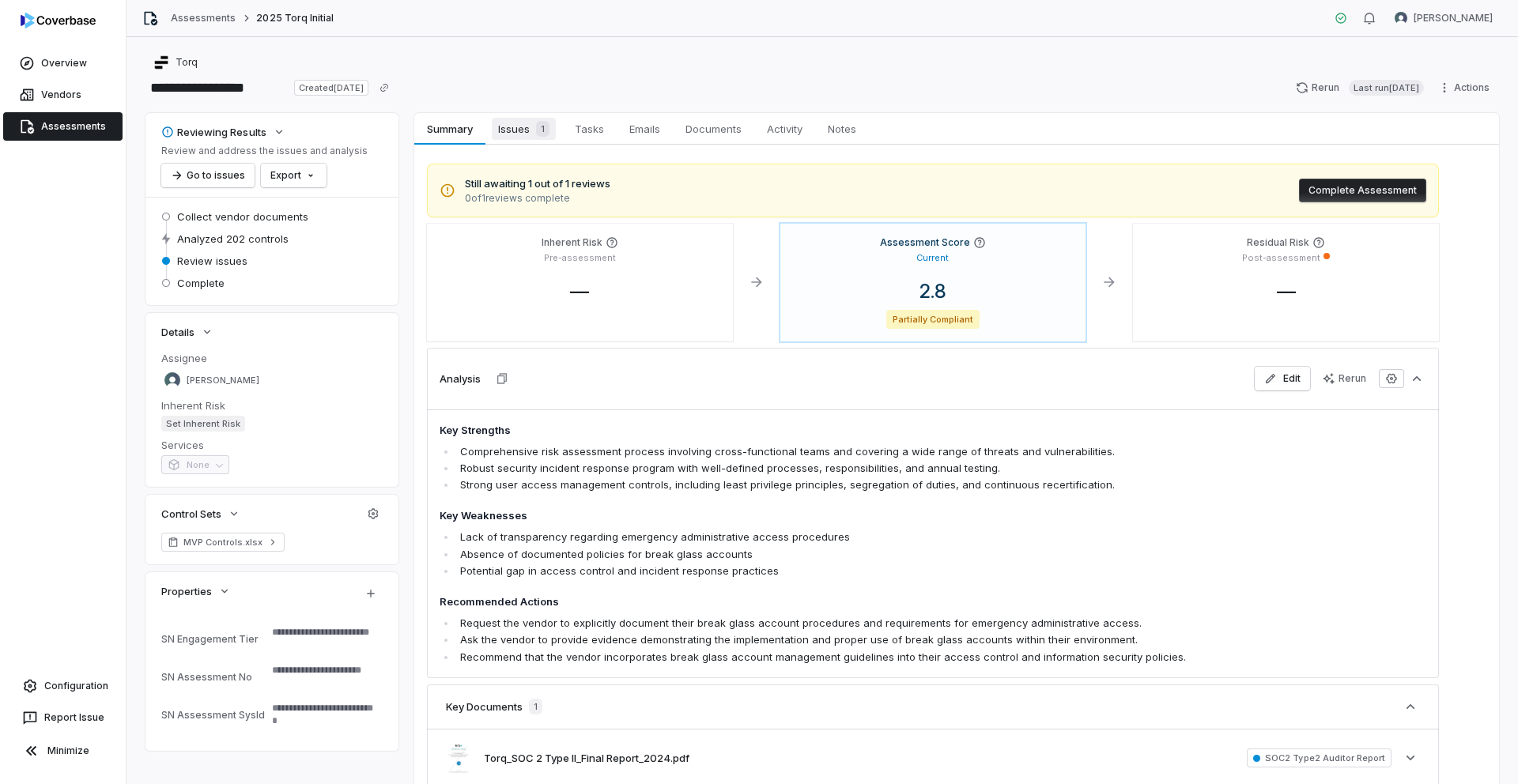
click at [506, 130] on span "Issues 1" at bounding box center [524, 129] width 64 height 22
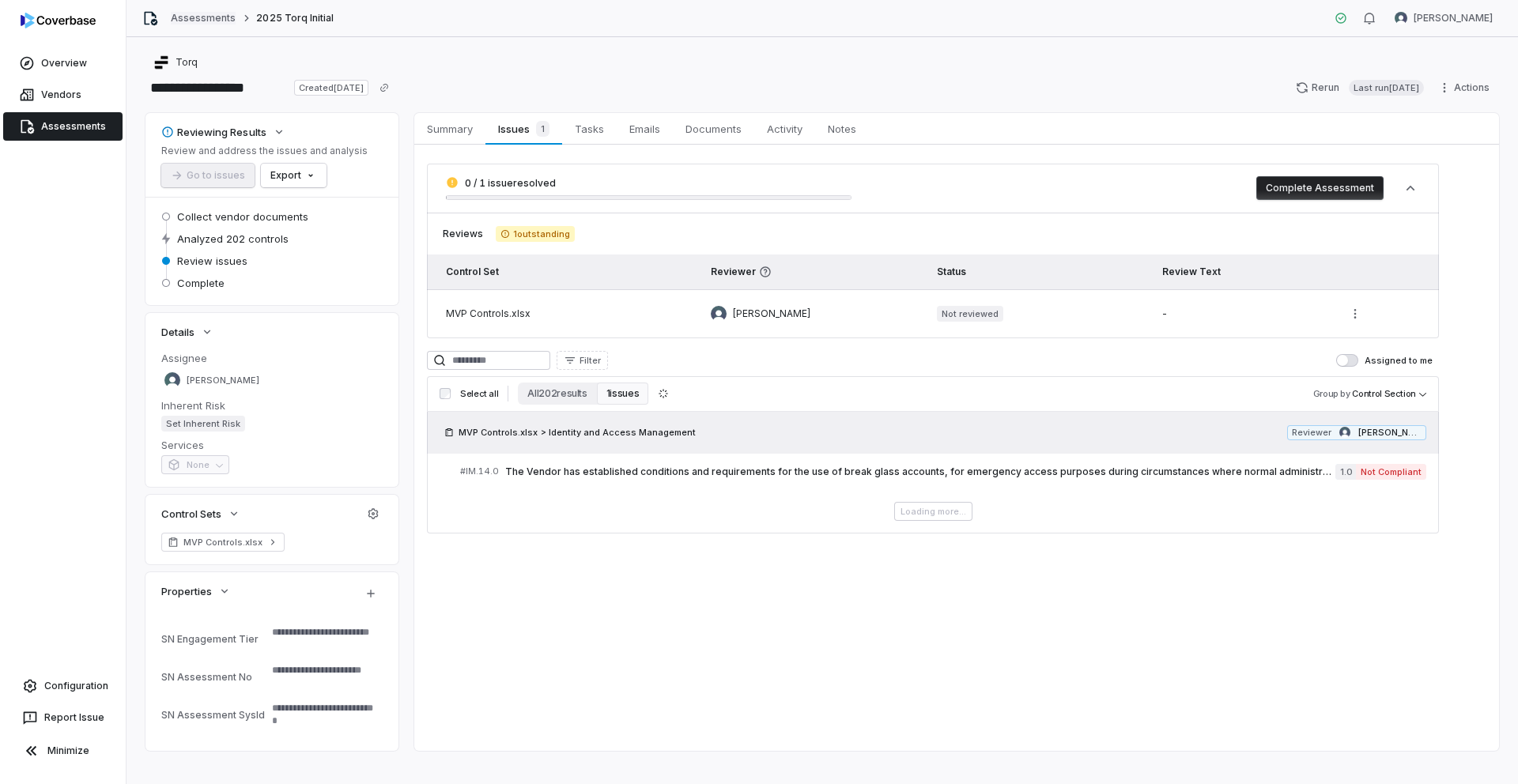
click at [218, 14] on link "Assessments" at bounding box center [202, 18] width 64 height 13
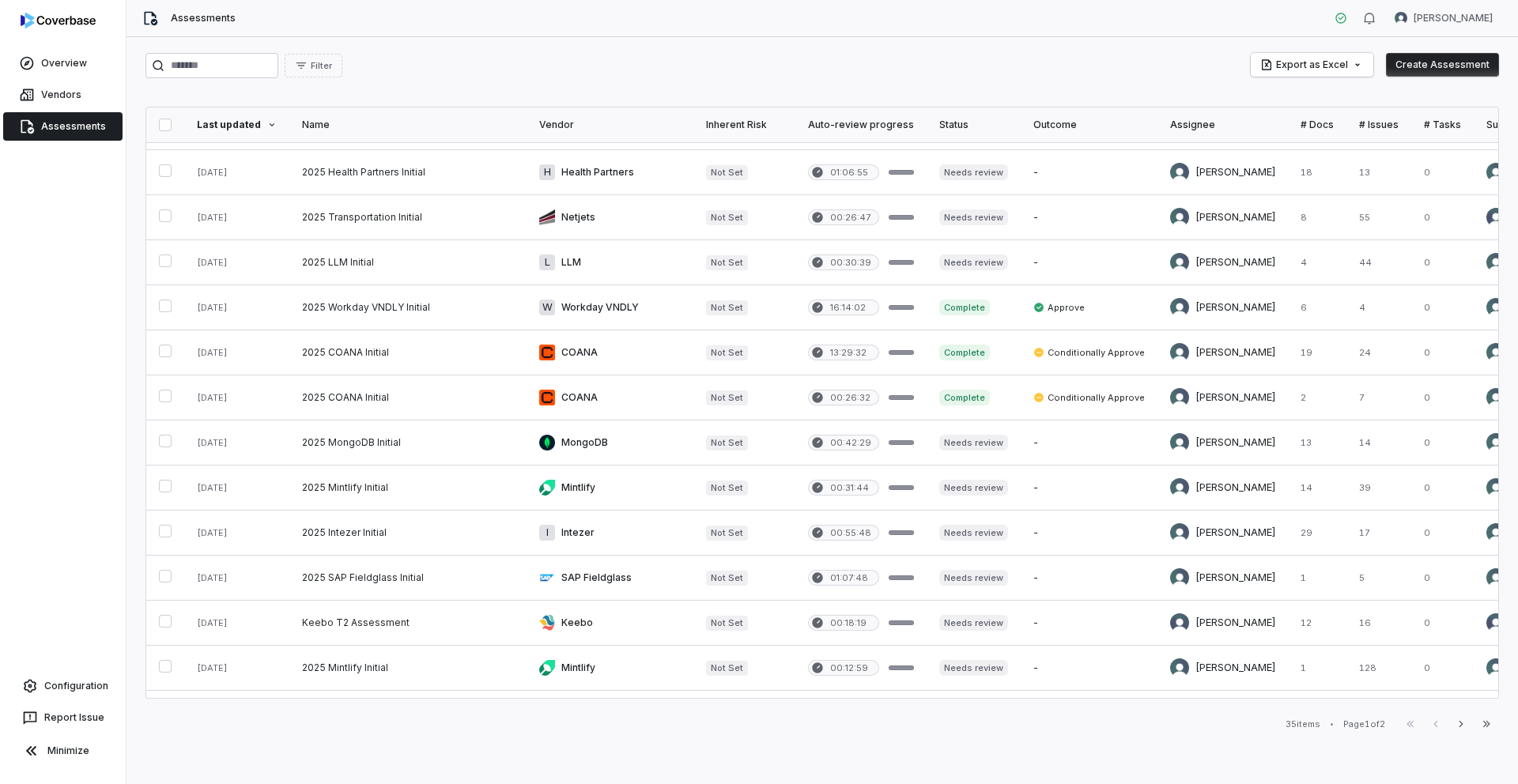
scroll to position [570, 0]
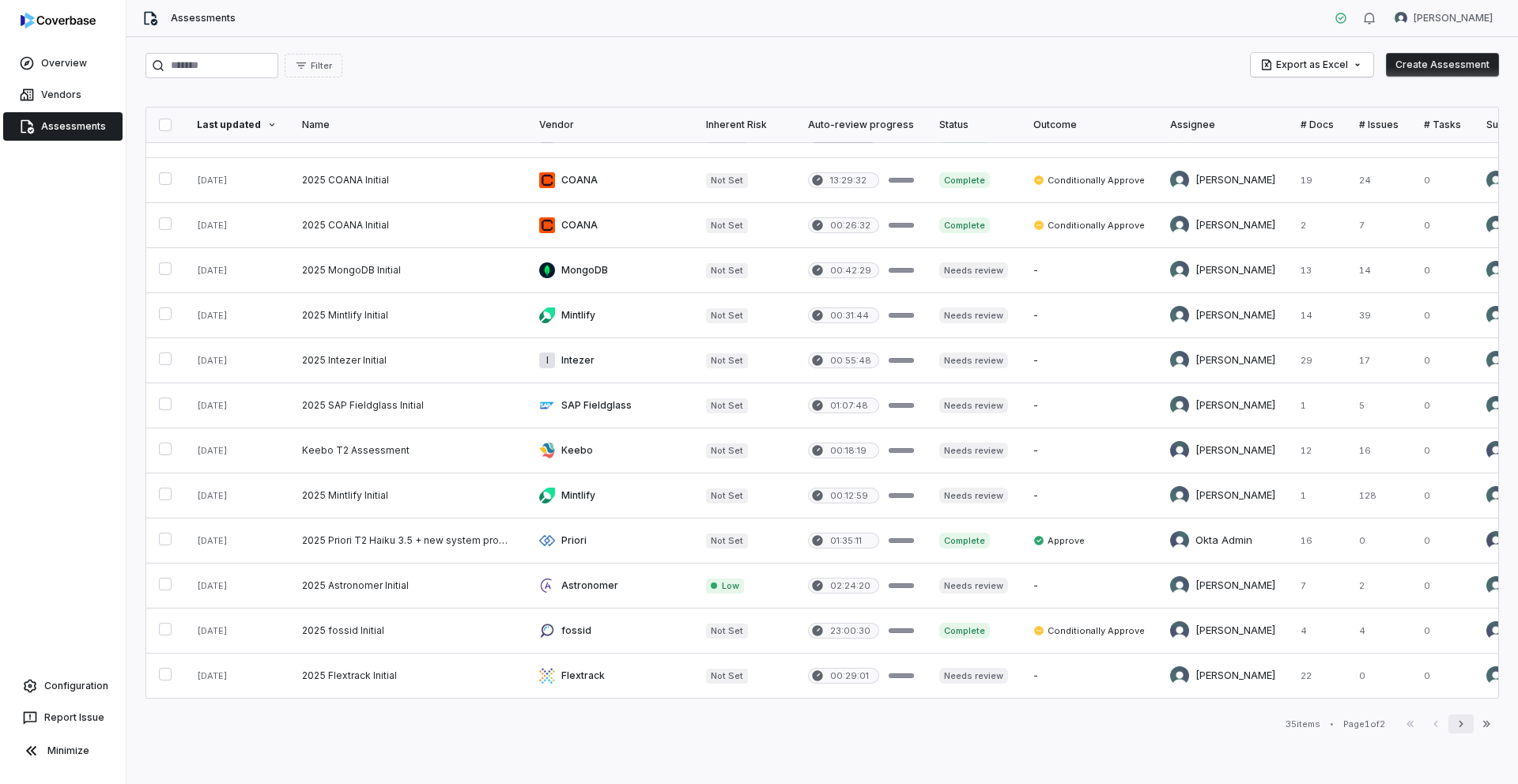
click at [1467, 730] on button "Next" at bounding box center [1461, 724] width 26 height 19
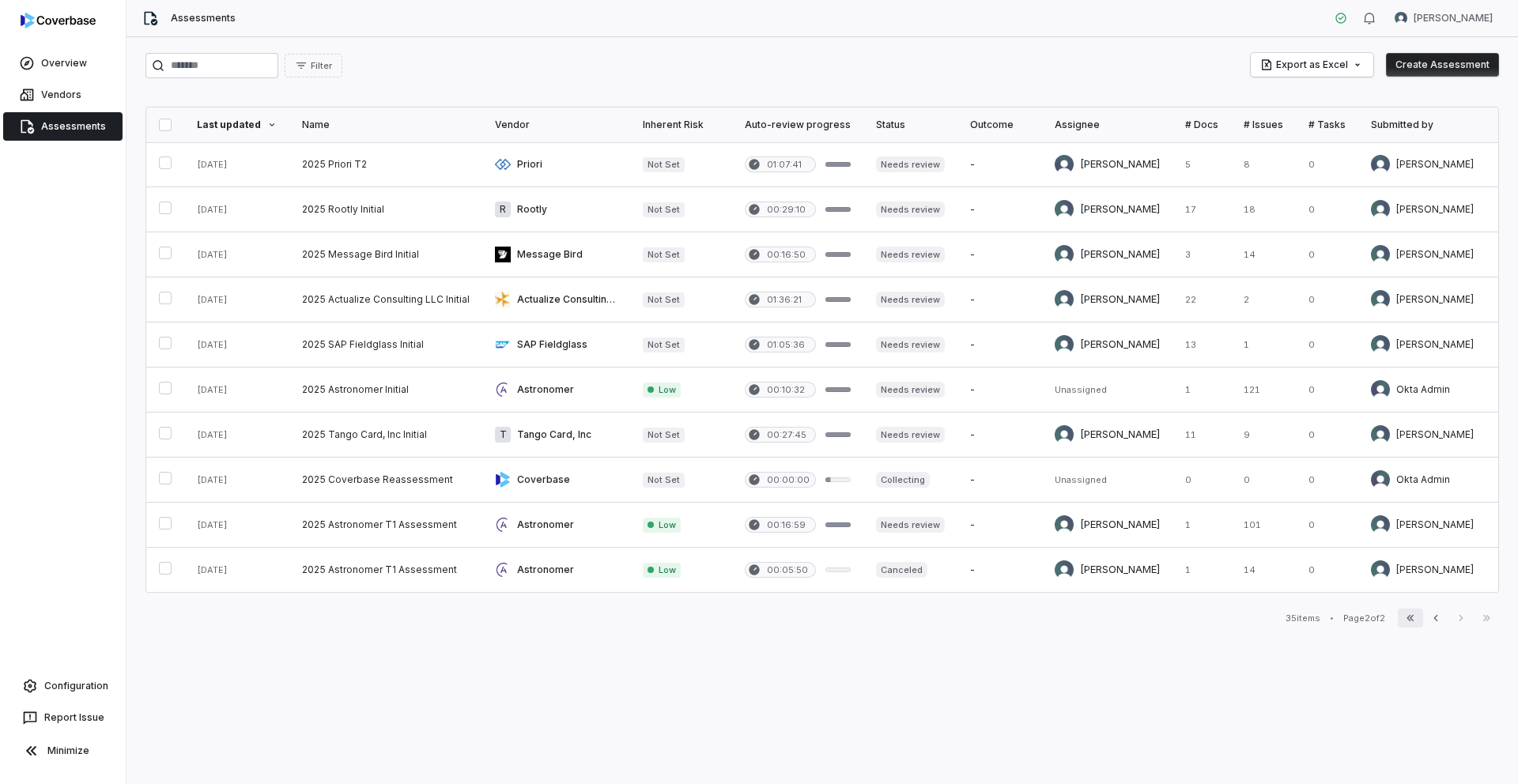
click at [1415, 622] on icon "button" at bounding box center [1410, 617] width 13 height 13
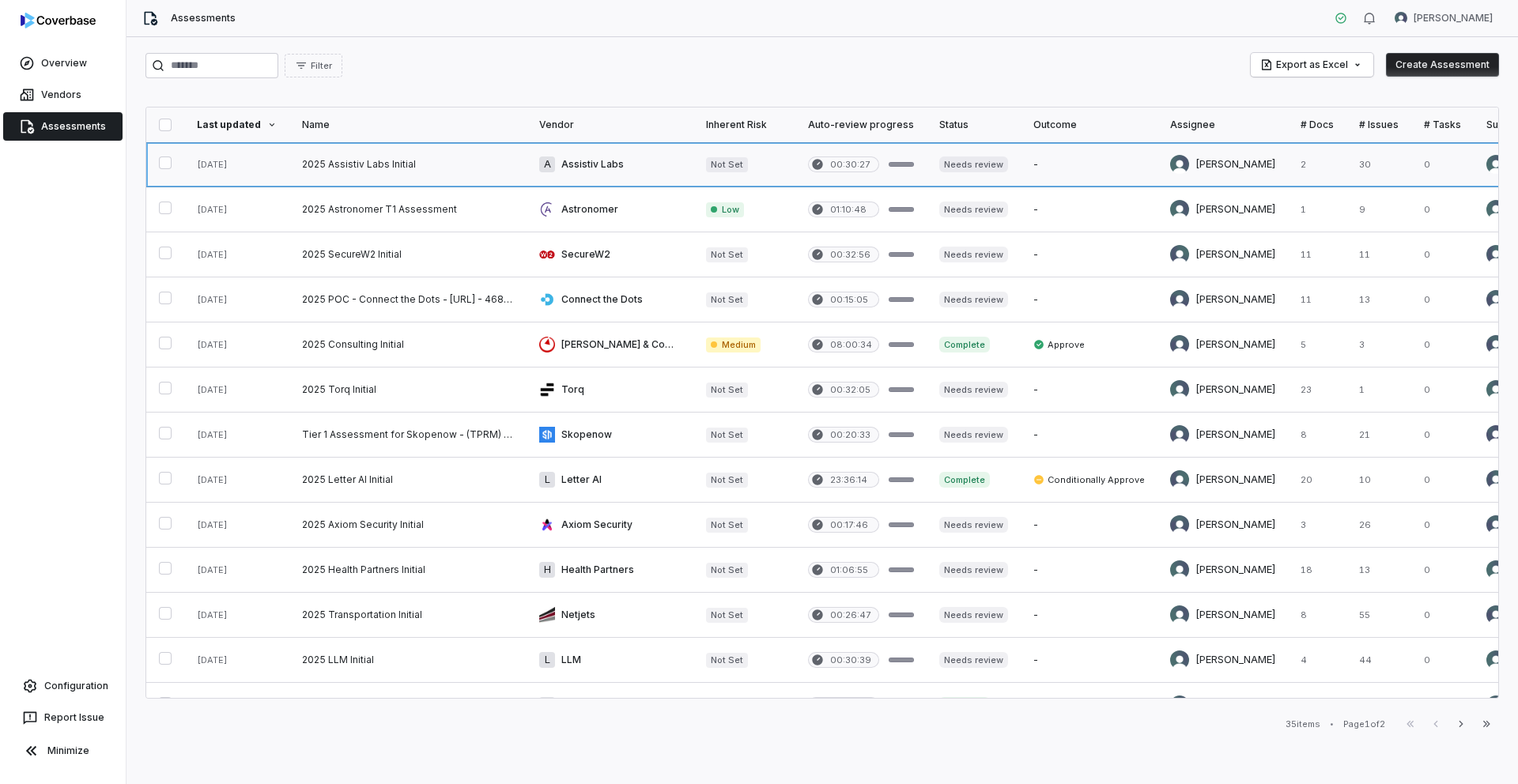
click at [336, 168] on link at bounding box center [408, 165] width 237 height 45
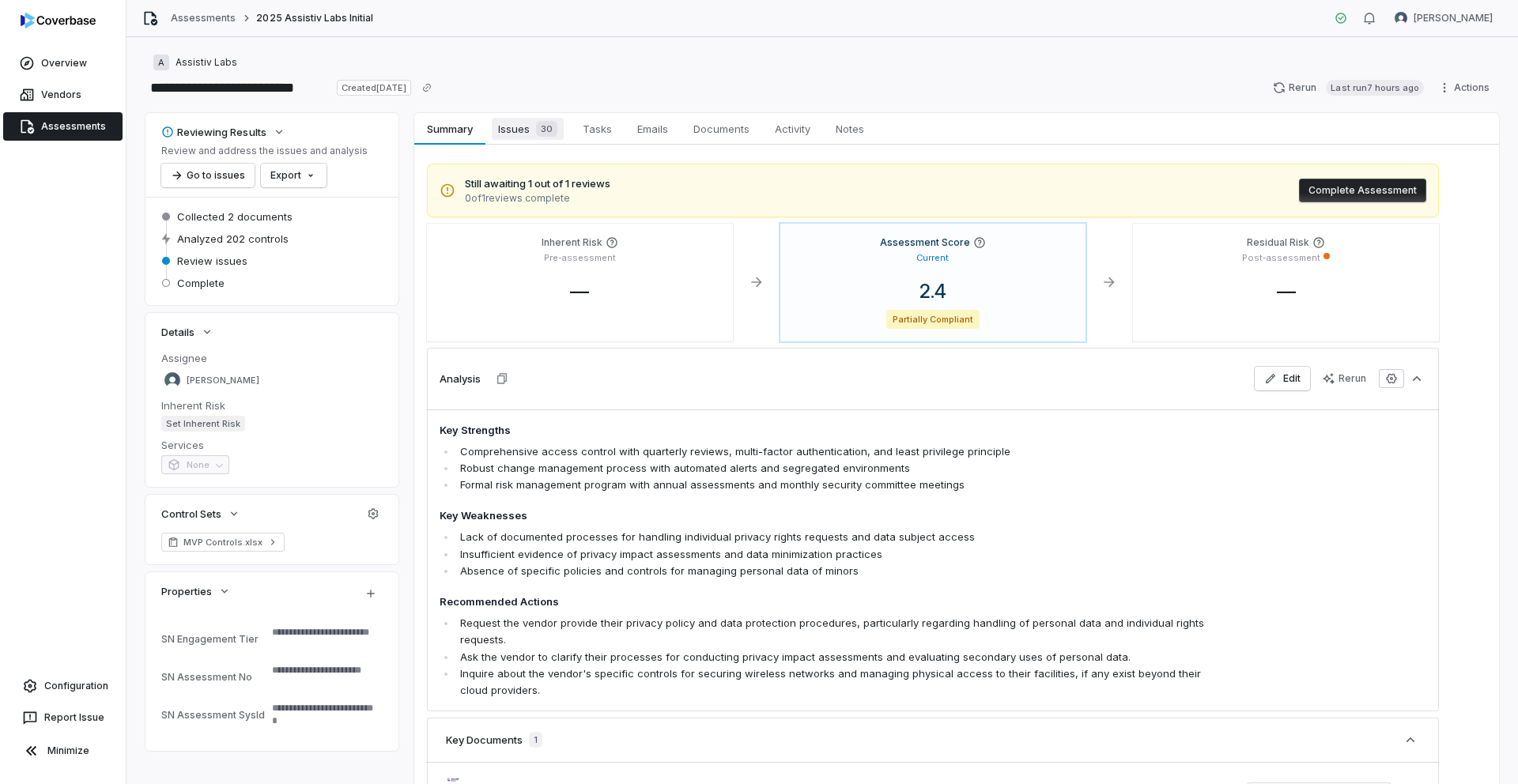
click at [518, 135] on span "Issues 30" at bounding box center [527, 129] width 72 height 22
type textarea "*"
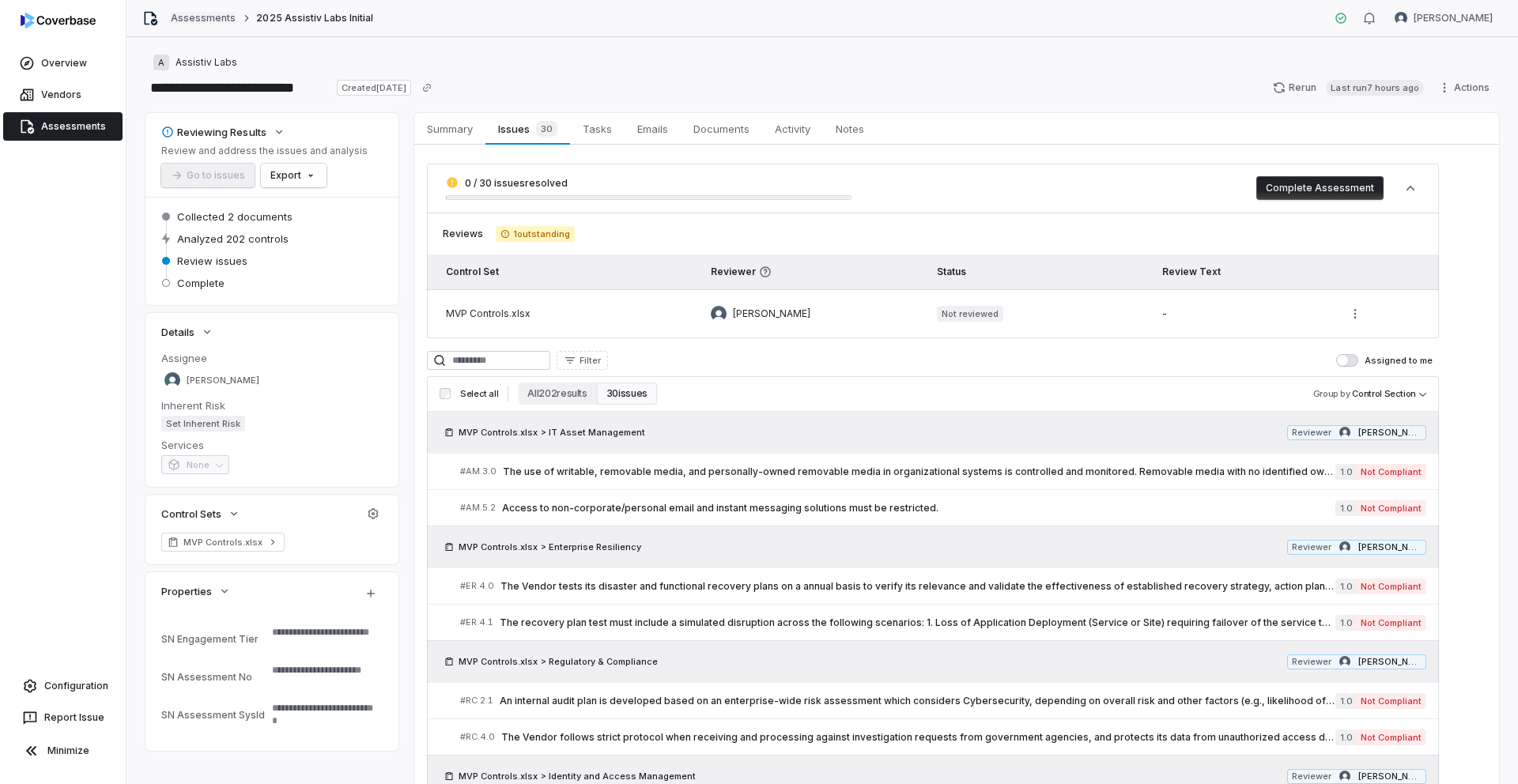
click at [190, 18] on link "Assessments" at bounding box center [202, 18] width 64 height 13
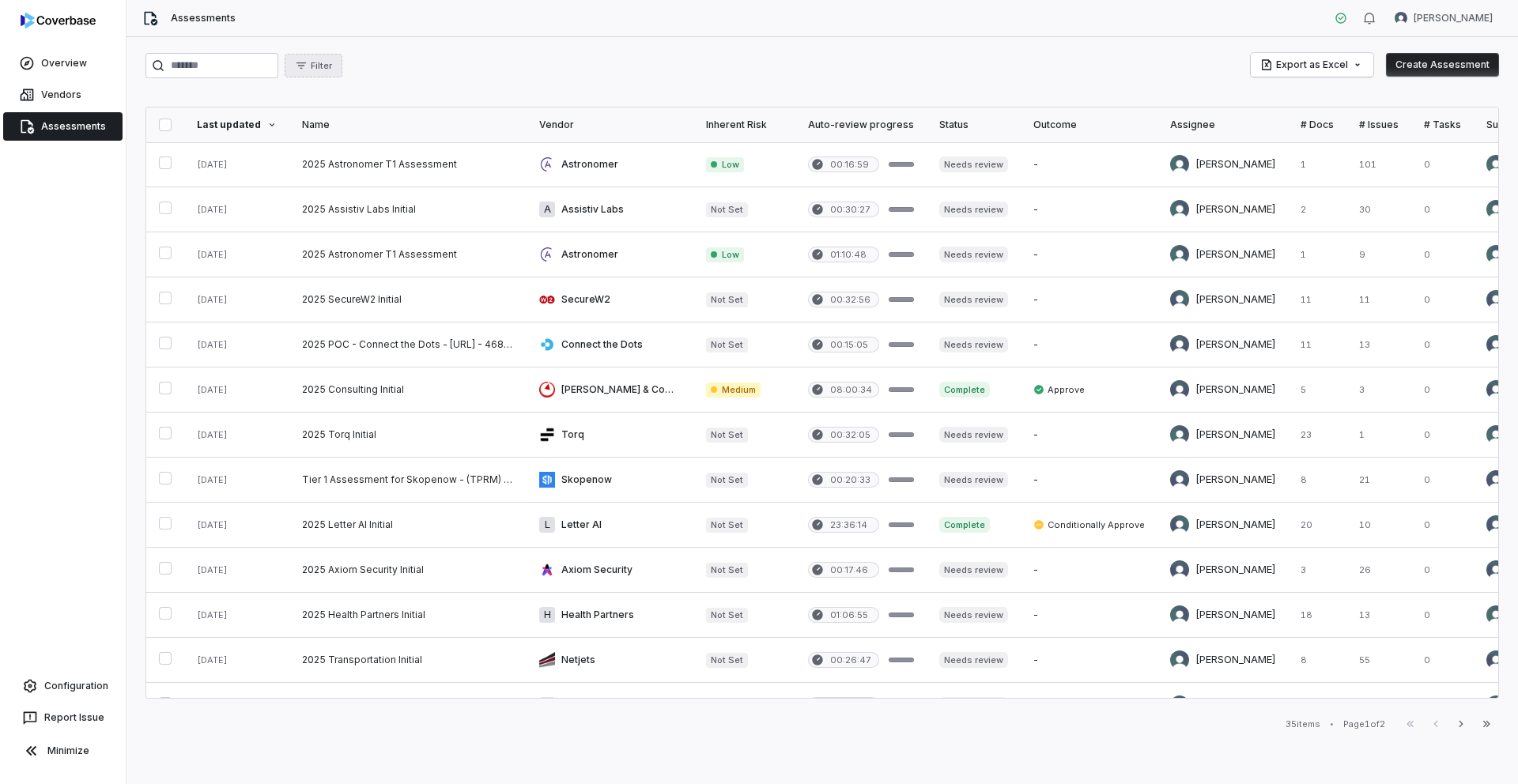
click at [342, 69] on button "Filter" at bounding box center [313, 65] width 58 height 24
type input "*"
click at [357, 242] on div "Outcome" at bounding box center [381, 240] width 152 height 26
click at [376, 168] on span "Conditionally Approve" at bounding box center [399, 164] width 105 height 13
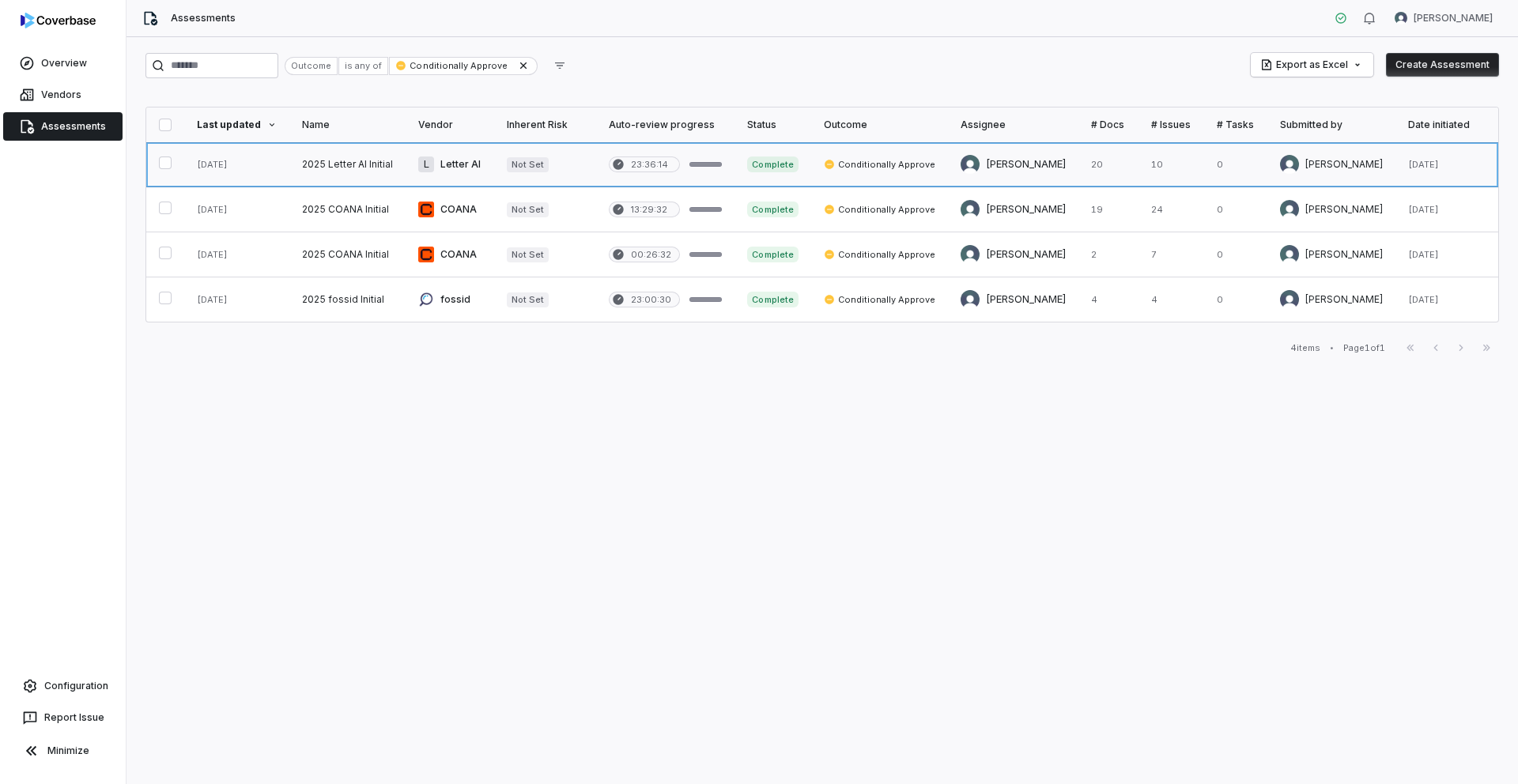
click at [341, 168] on link at bounding box center [347, 165] width 116 height 45
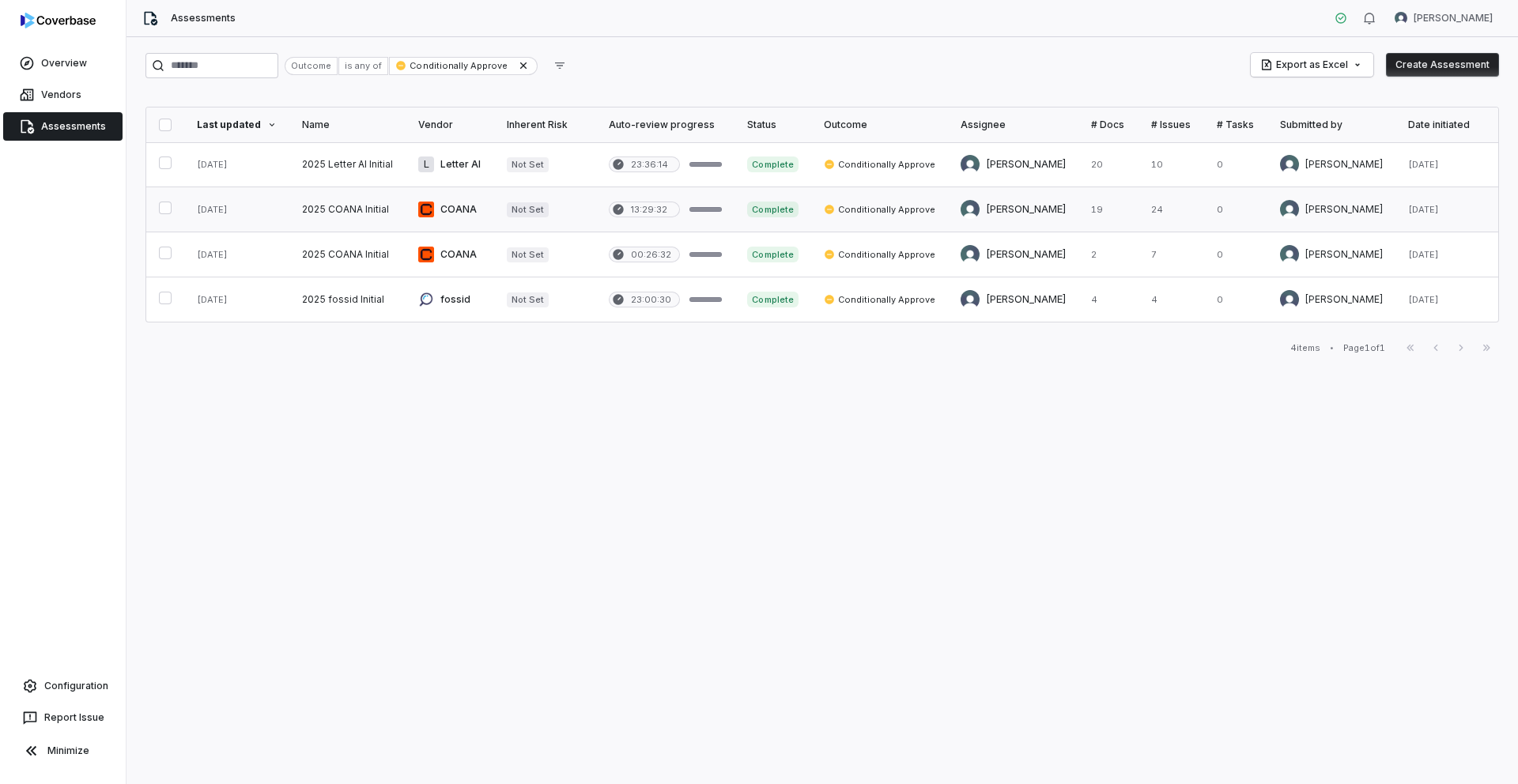
click at [328, 208] on link at bounding box center [347, 209] width 116 height 45
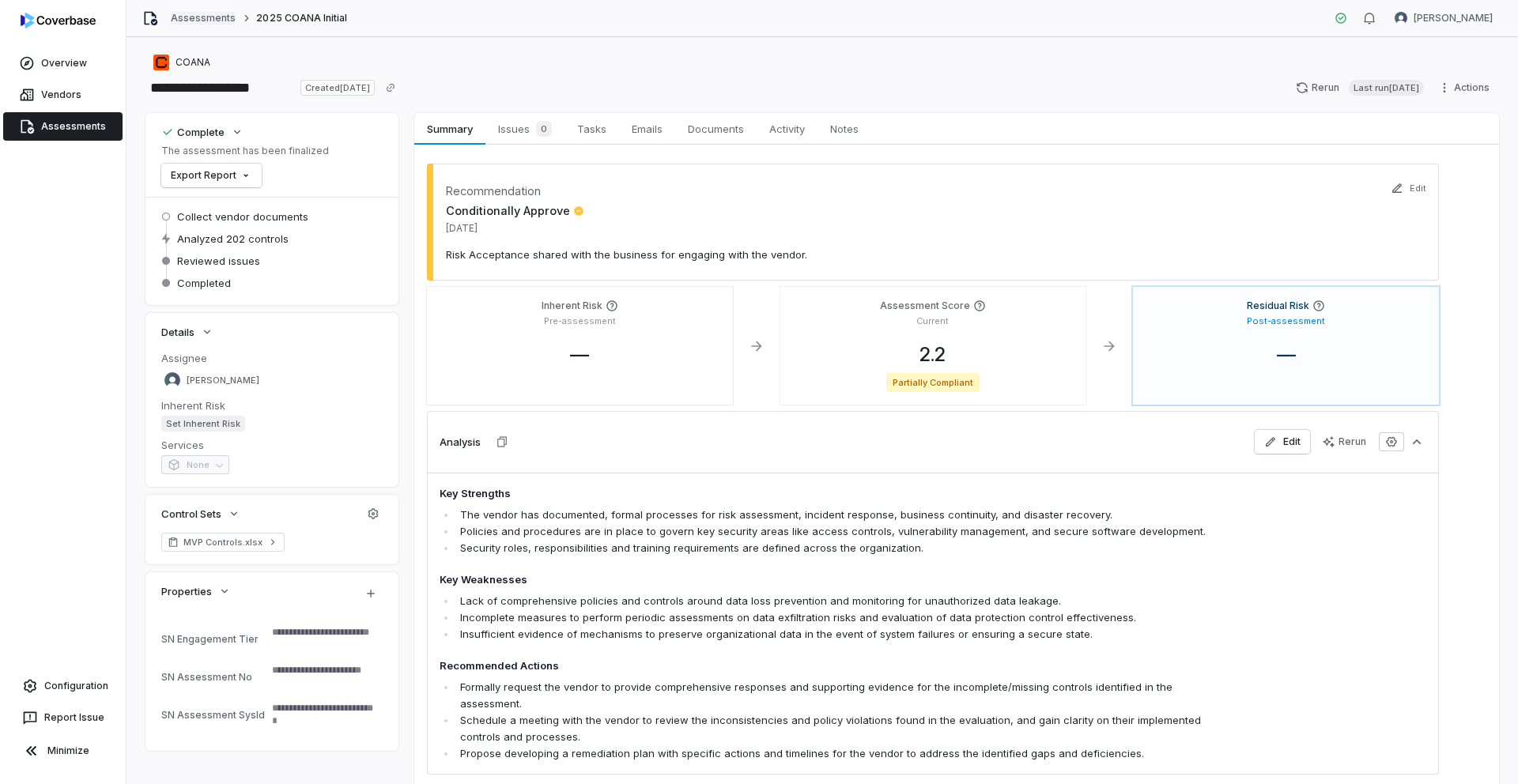
click at [205, 14] on link "Assessments" at bounding box center [202, 18] width 64 height 13
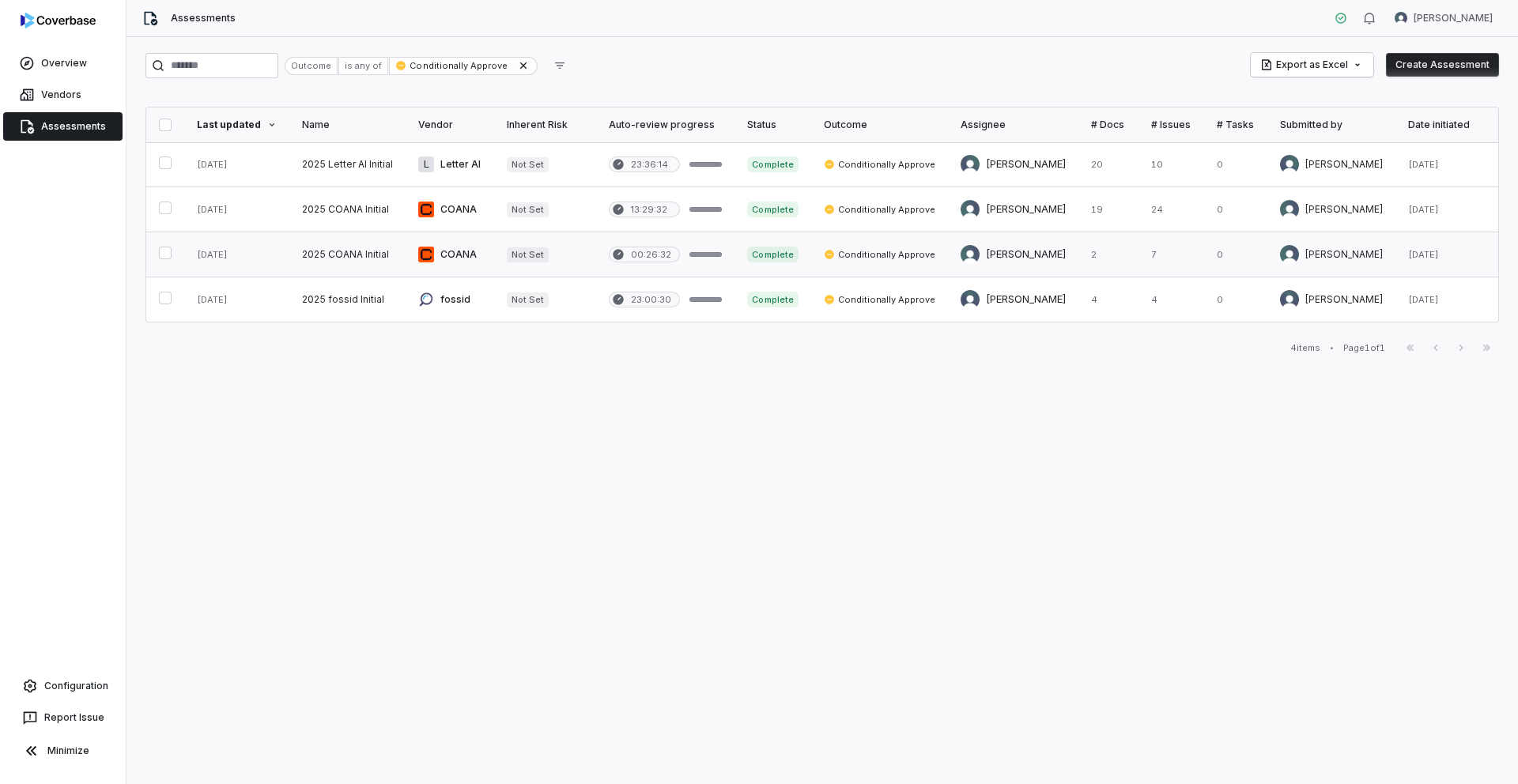
click at [317, 244] on link at bounding box center [347, 254] width 116 height 45
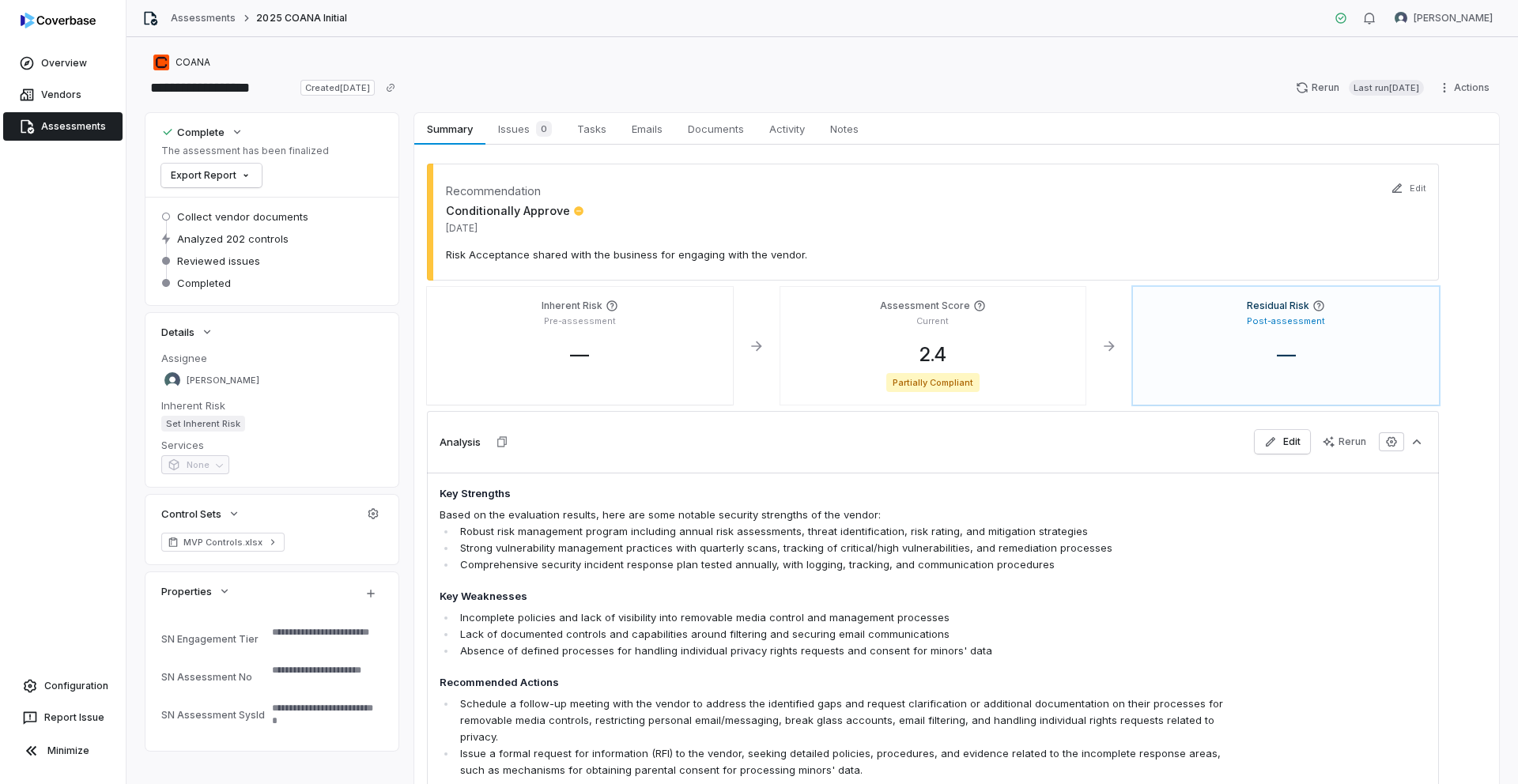
click at [214, 9] on div "Assessments 2025 COANA Initial Samuel Folarin" at bounding box center [822, 18] width 1391 height 37
click at [214, 17] on link "Assessments" at bounding box center [202, 18] width 64 height 13
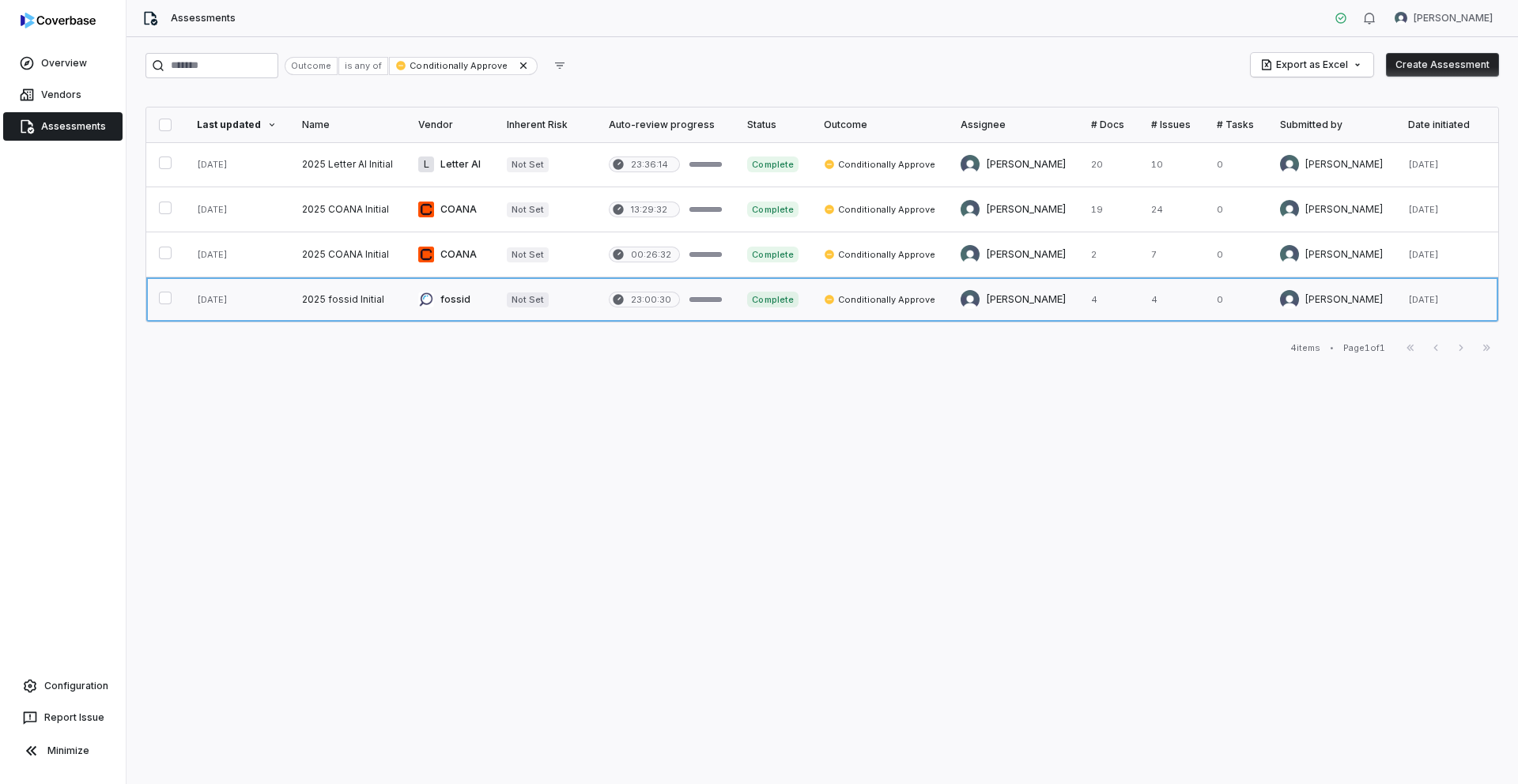
click at [365, 306] on link at bounding box center [347, 299] width 116 height 45
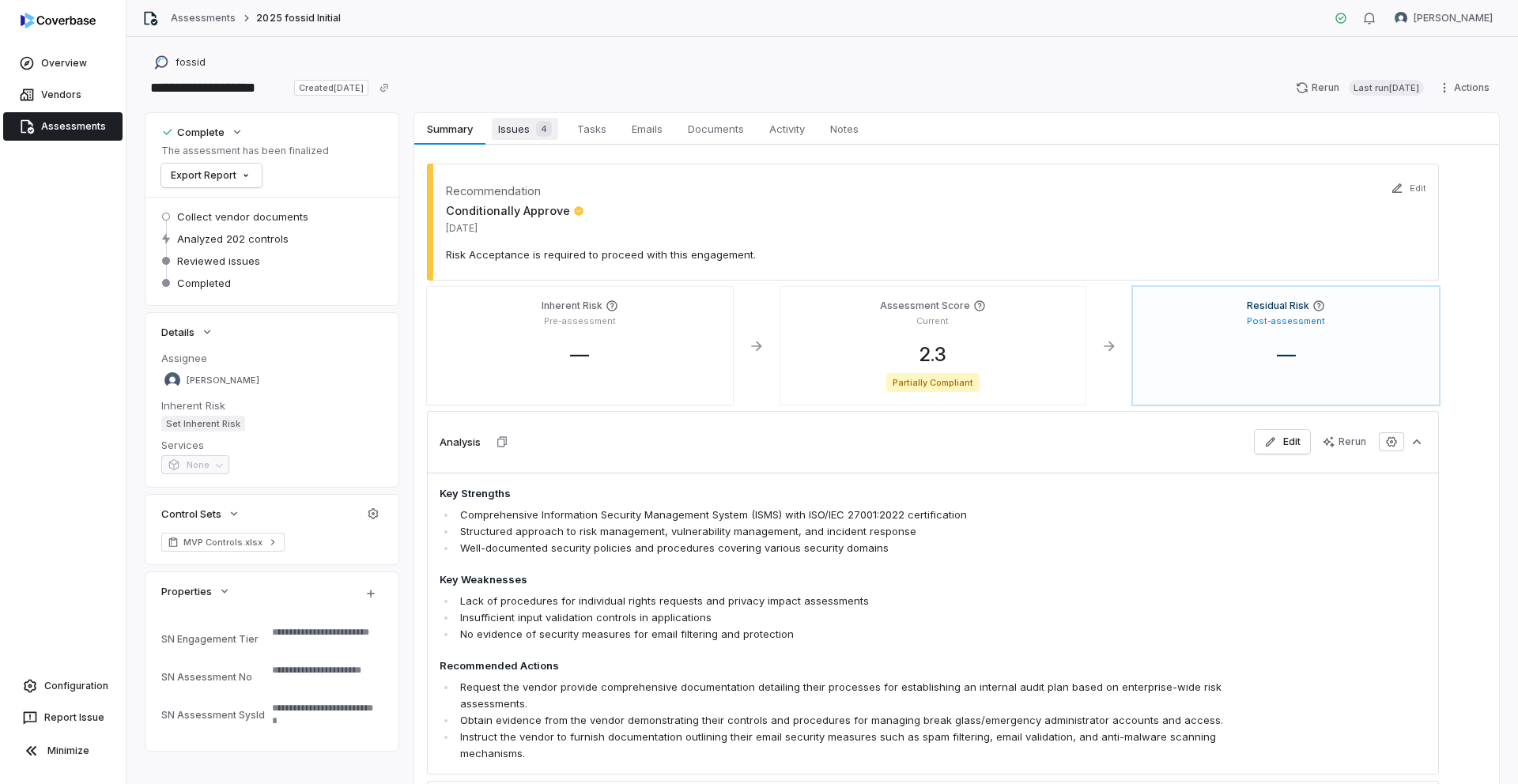
click at [513, 130] on span "Issues 4" at bounding box center [525, 129] width 66 height 22
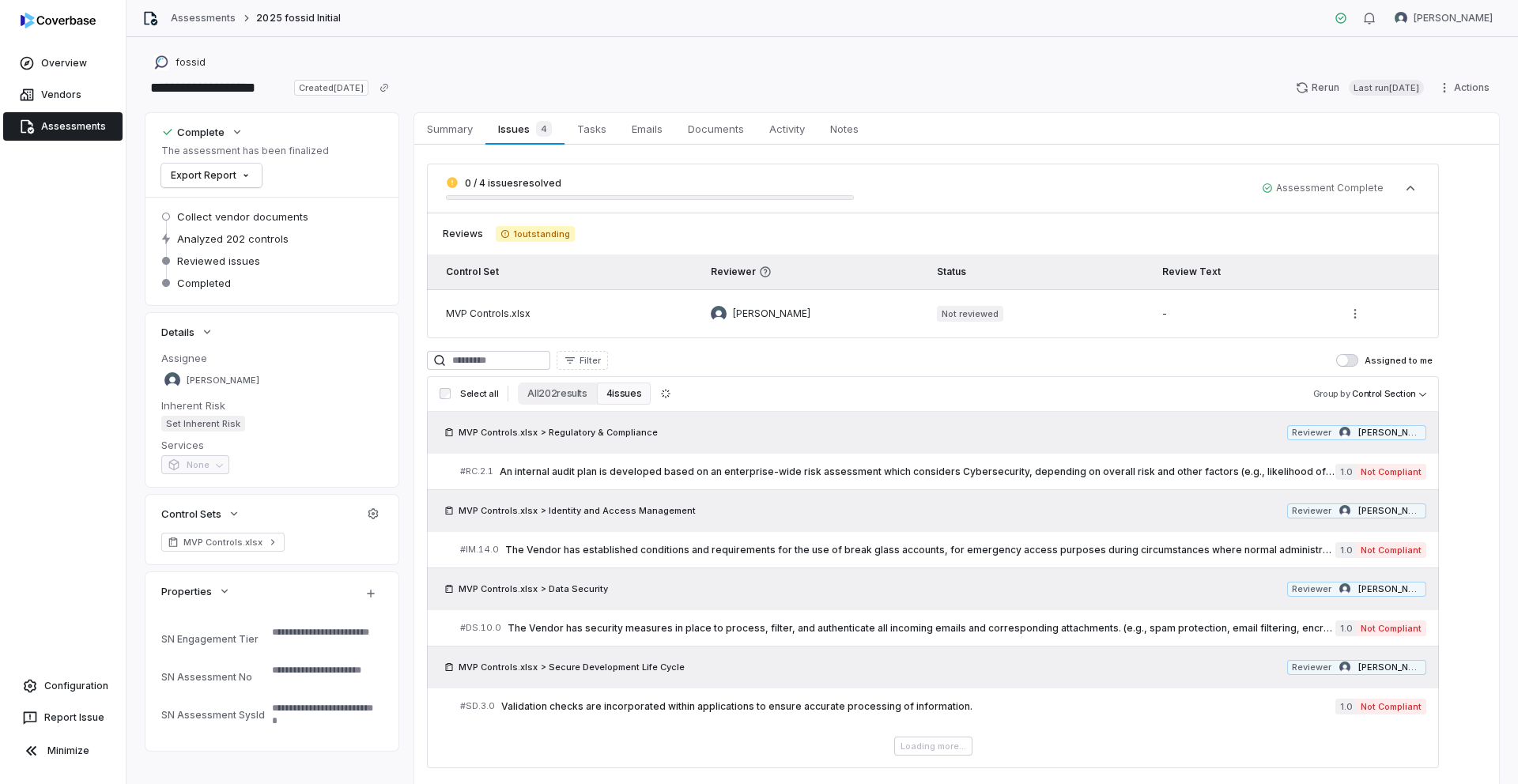
scroll to position [54, 0]
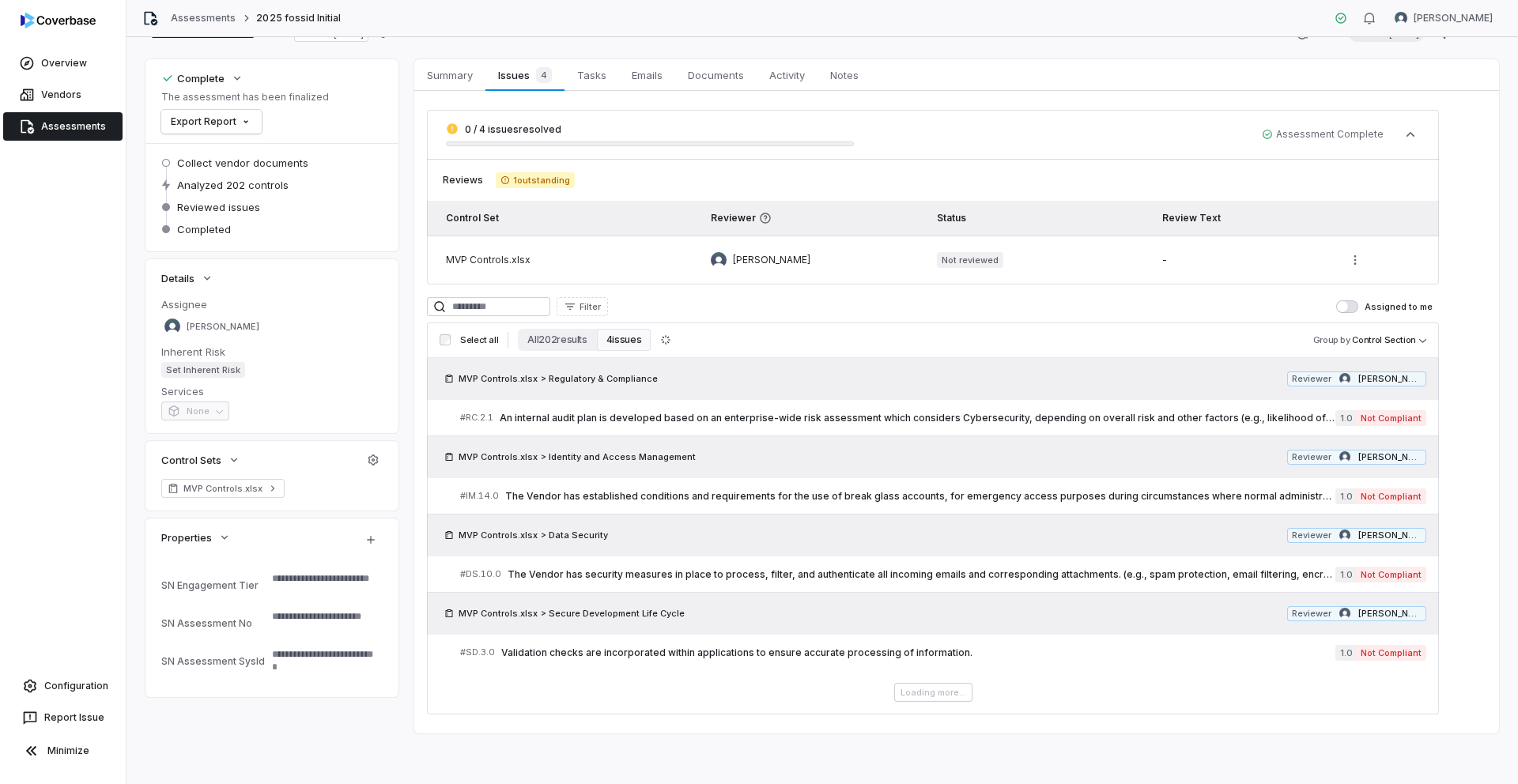
type textarea "*"
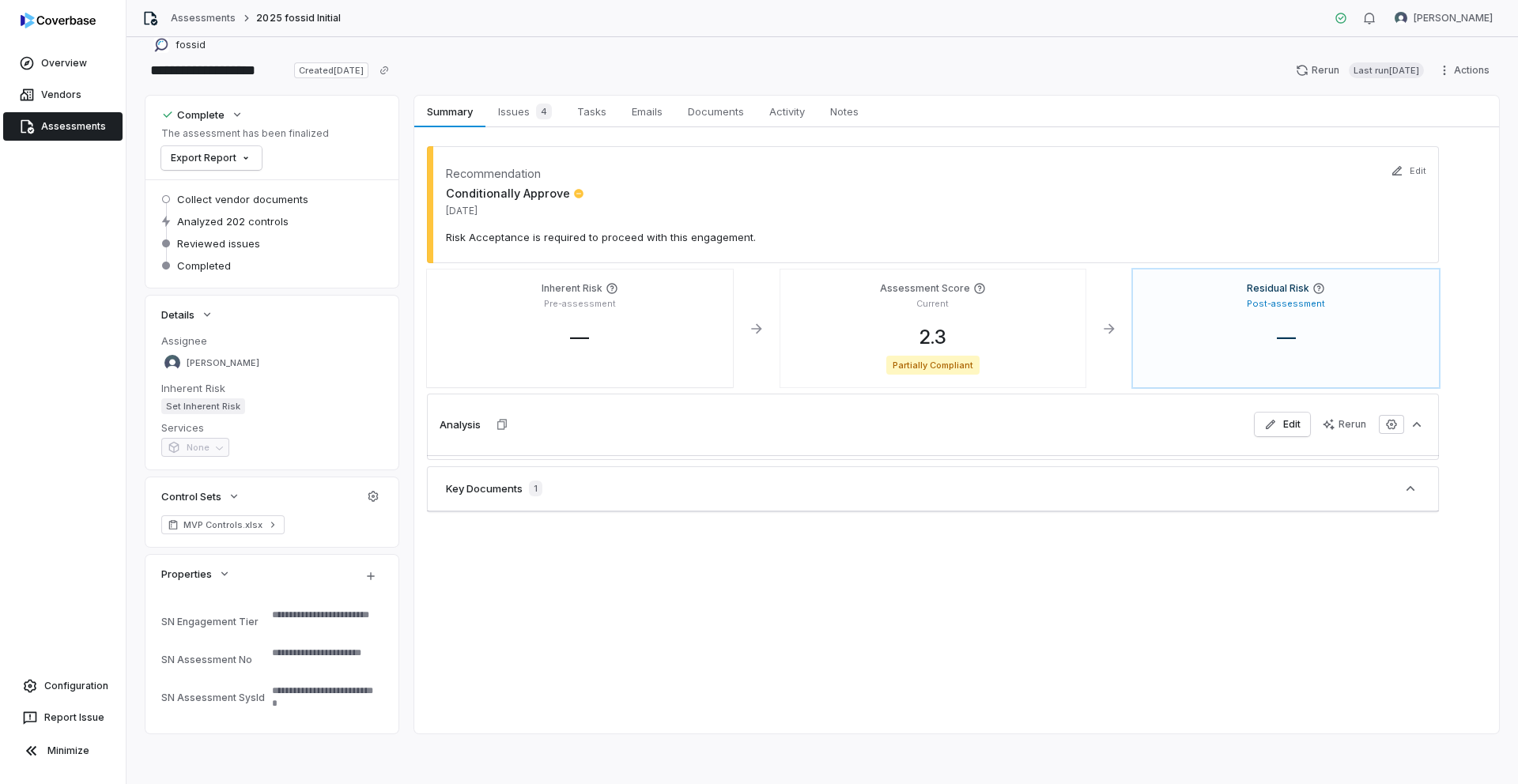
scroll to position [54, 0]
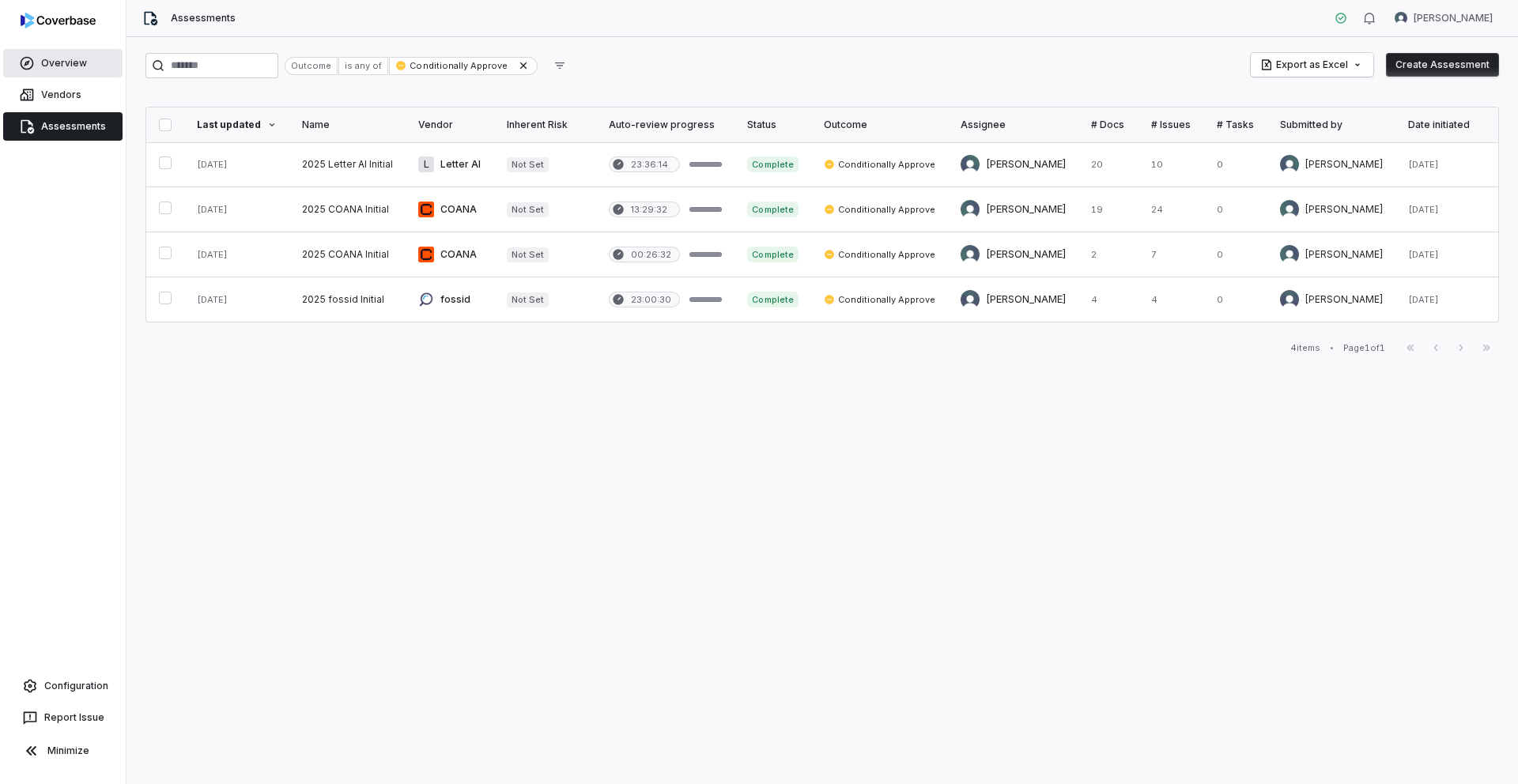
click at [60, 76] on link "Overview" at bounding box center [62, 62] width 119 height 29
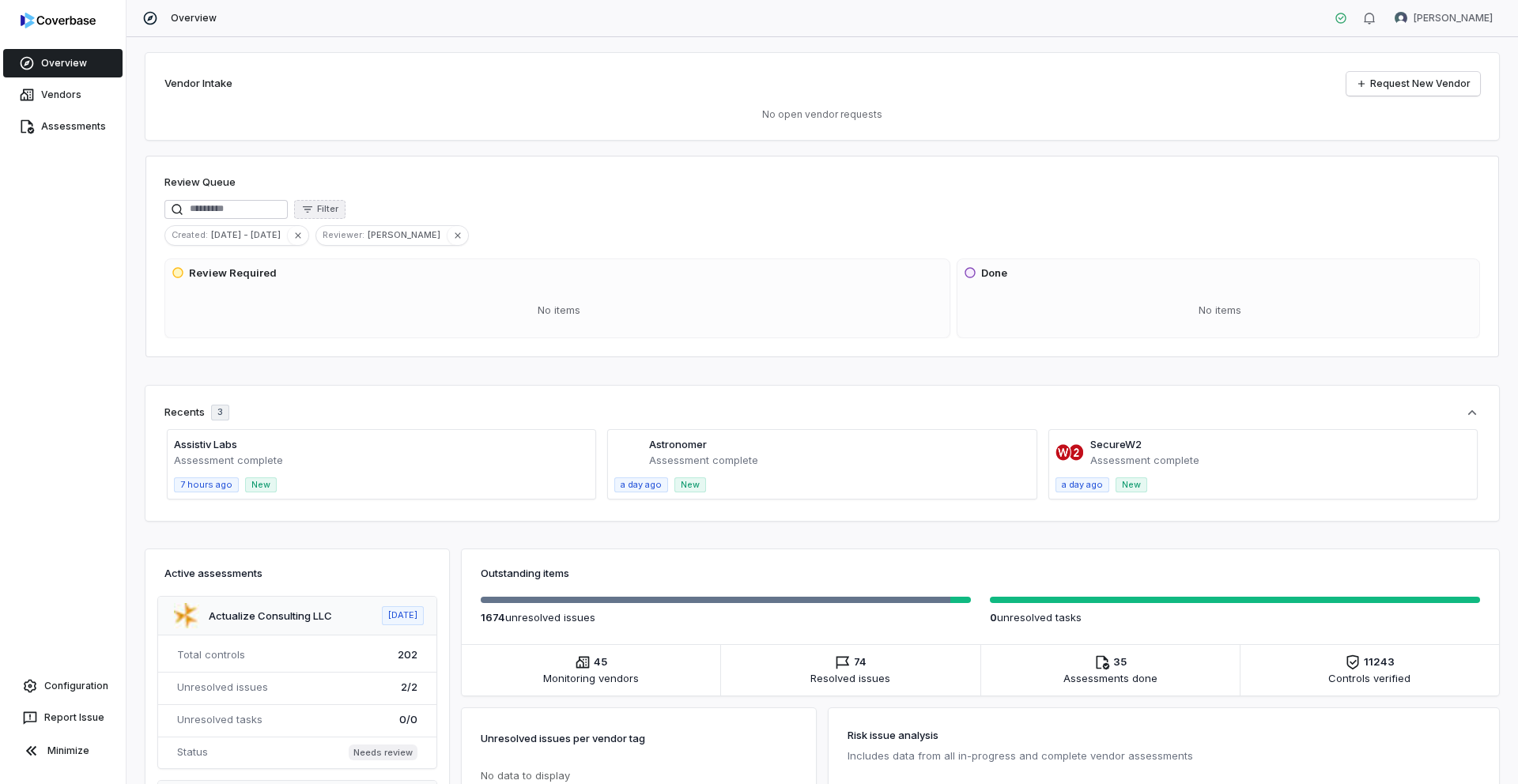
click at [314, 203] on icon "button" at bounding box center [307, 209] width 13 height 13
click at [325, 282] on div "Item Type" at bounding box center [339, 277] width 146 height 26
click at [318, 276] on div "Assessment" at bounding box center [339, 277] width 146 height 26
click at [470, 161] on div "Review Queue Filter Item Type : Assessment Created : Jul 22 - Aug 21 Reviewer :…" at bounding box center [822, 256] width 1353 height 201
click at [436, 233] on icon "button" at bounding box center [441, 235] width 11 height 11
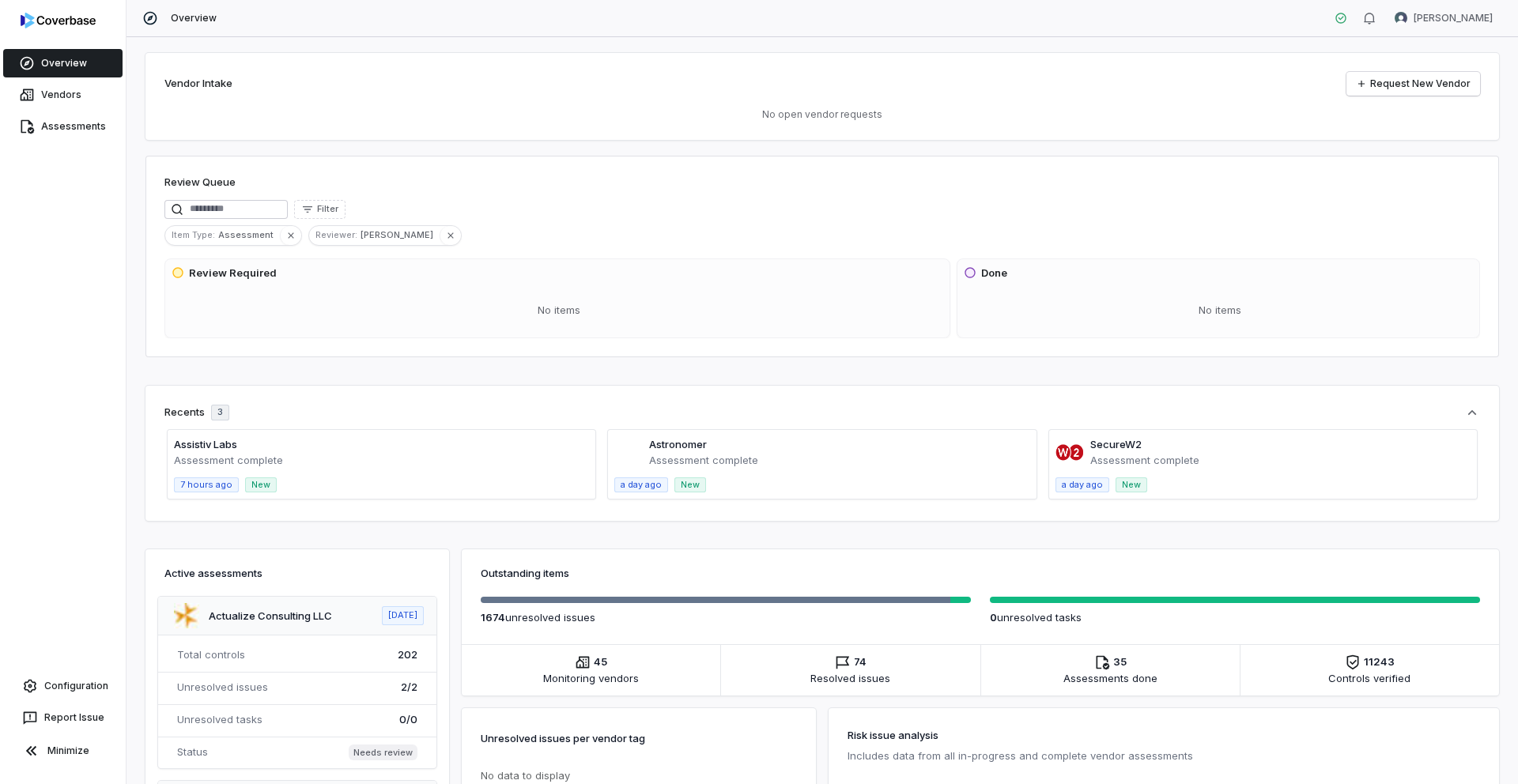
click at [445, 233] on icon "button" at bounding box center [450, 235] width 11 height 11
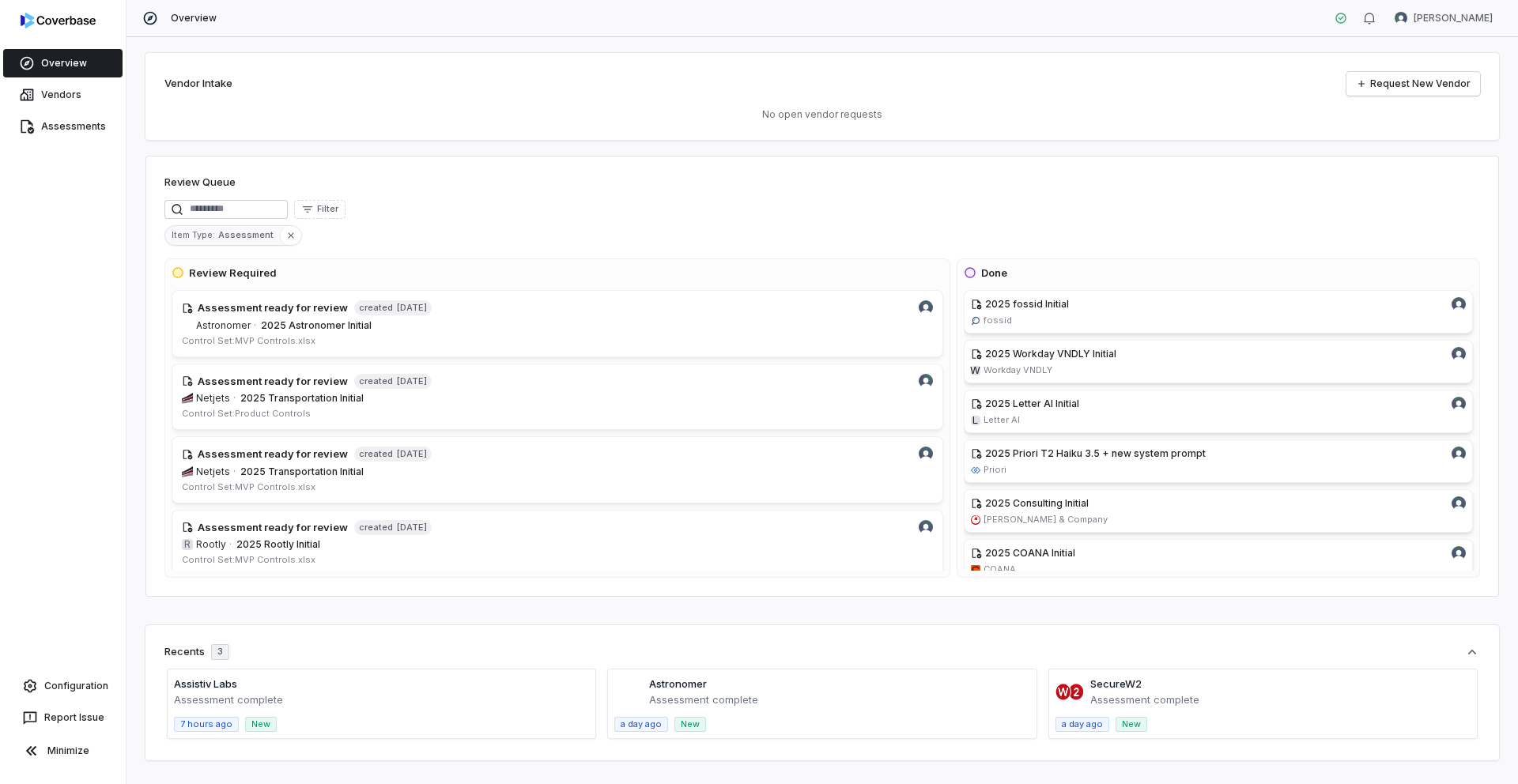
click at [256, 237] on span "Assessment" at bounding box center [249, 235] width 61 height 14
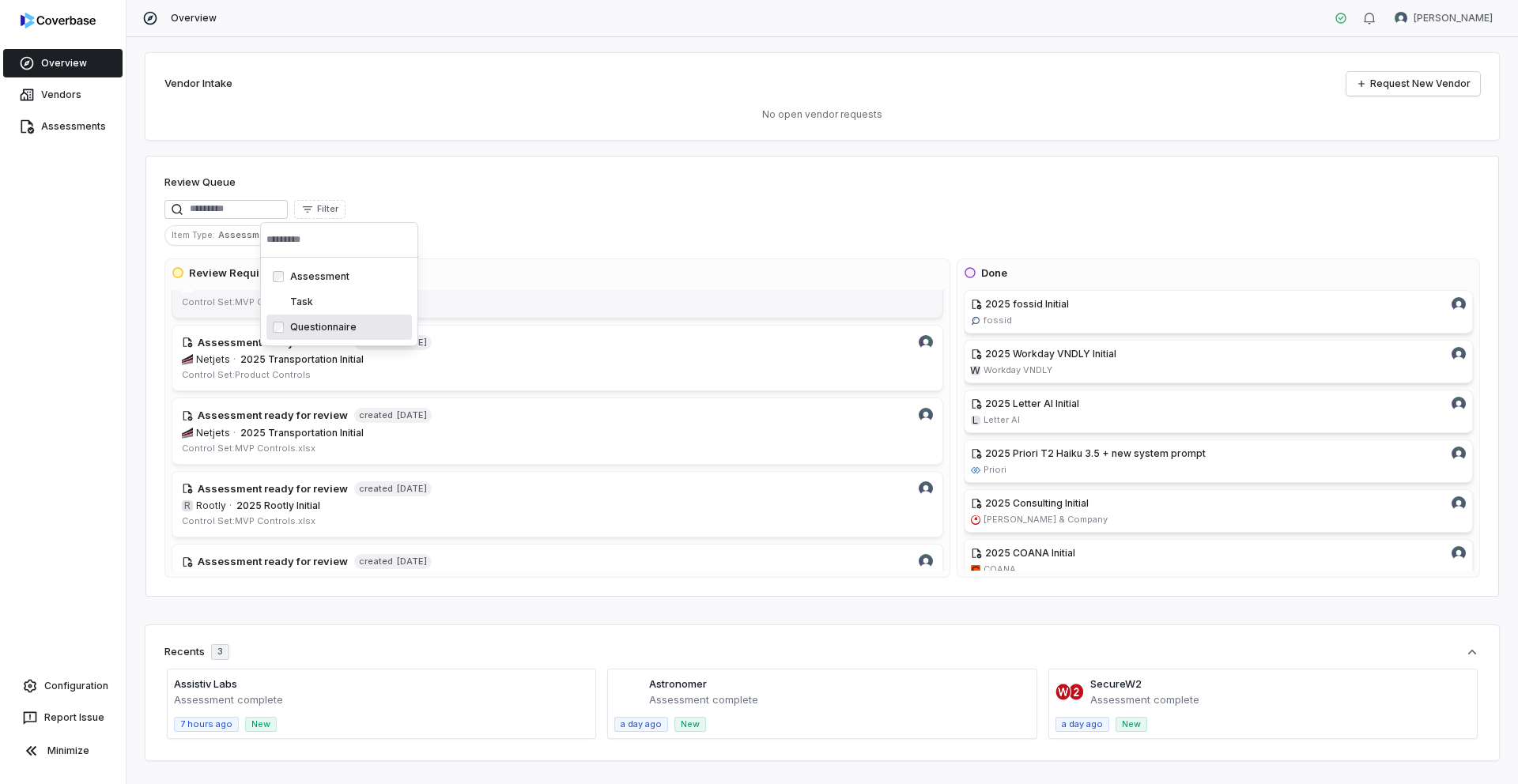
scroll to position [29, 0]
